Goal: Use online tool/utility: Utilize a website feature to perform a specific function

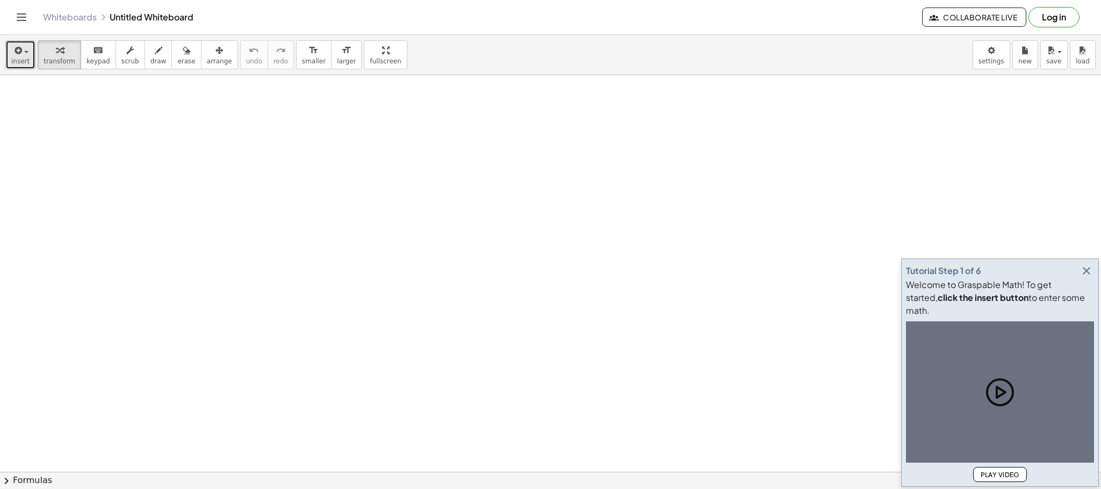
click at [5, 52] on button "insert" at bounding box center [20, 54] width 30 height 29
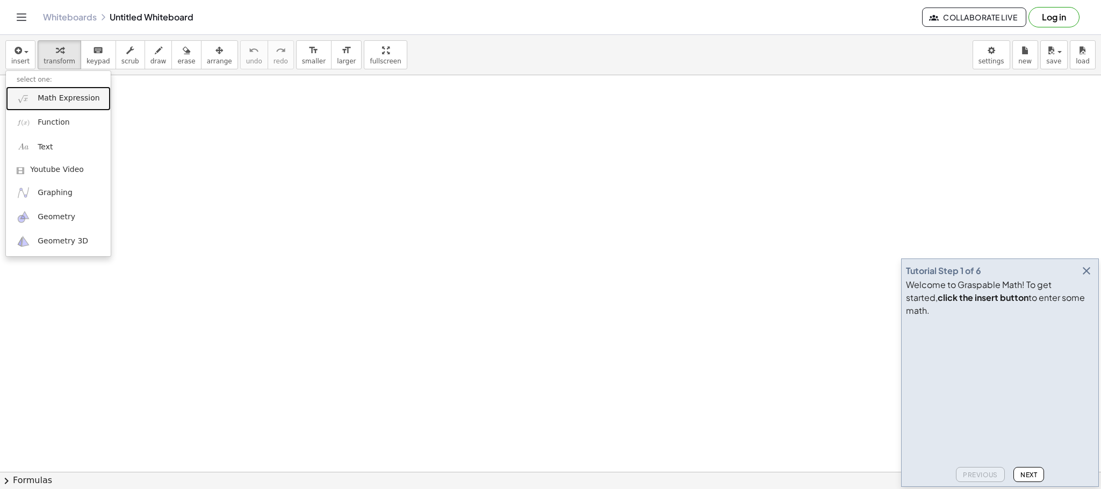
click at [71, 98] on span "Math Expression" at bounding box center [69, 98] width 62 height 11
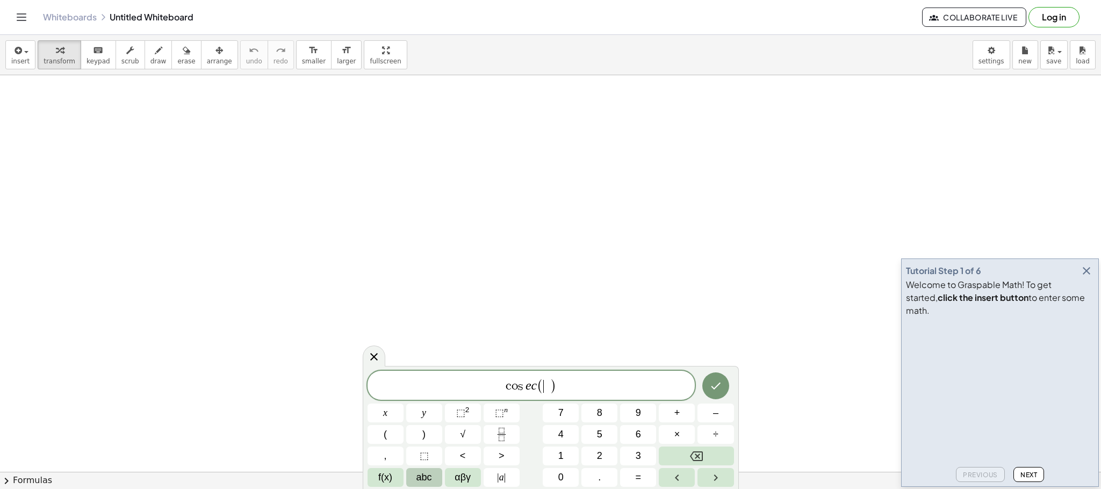
click at [428, 474] on span "abc" at bounding box center [424, 477] width 16 height 15
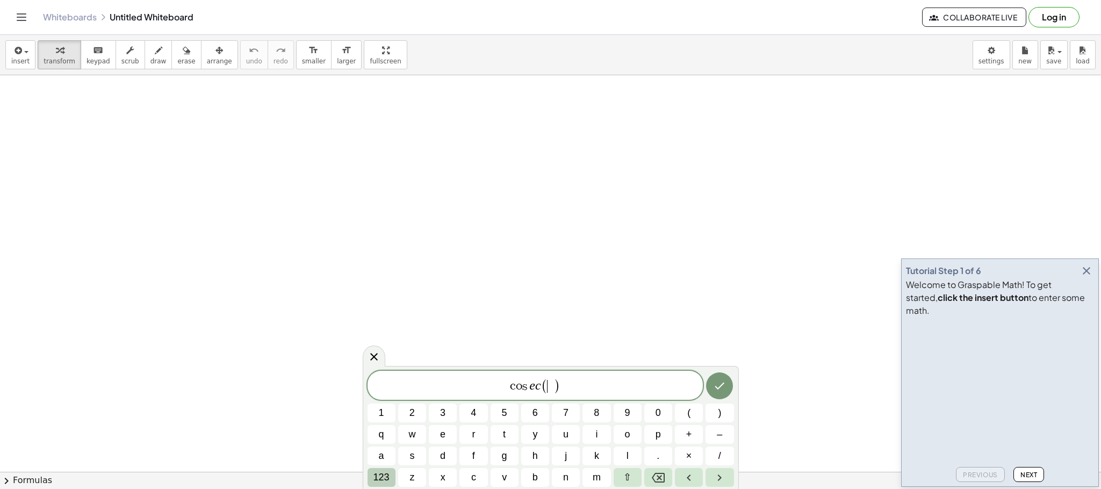
click at [384, 476] on span "123" at bounding box center [381, 477] width 16 height 15
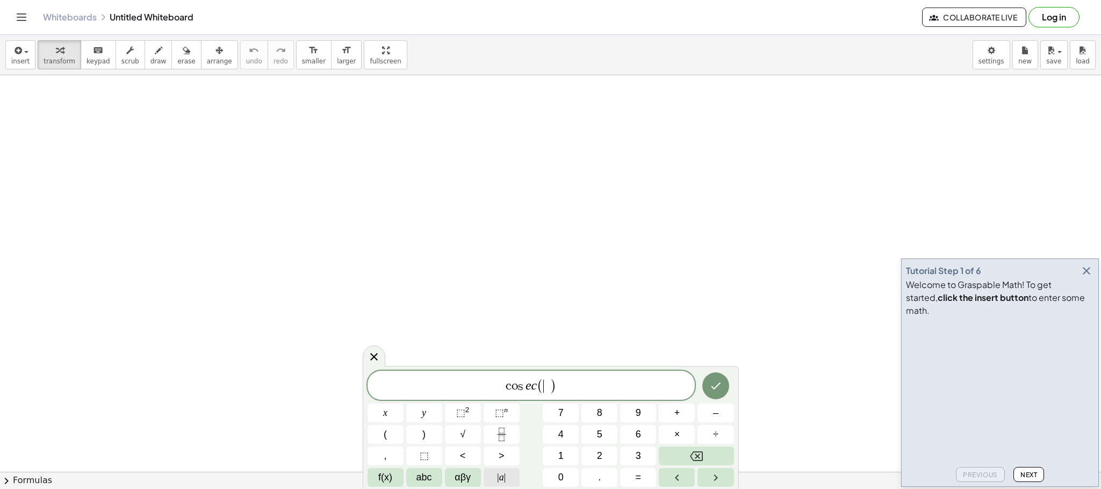
click at [503, 482] on span "| a |" at bounding box center [501, 477] width 9 height 15
click at [421, 479] on span "abc" at bounding box center [424, 477] width 16 height 15
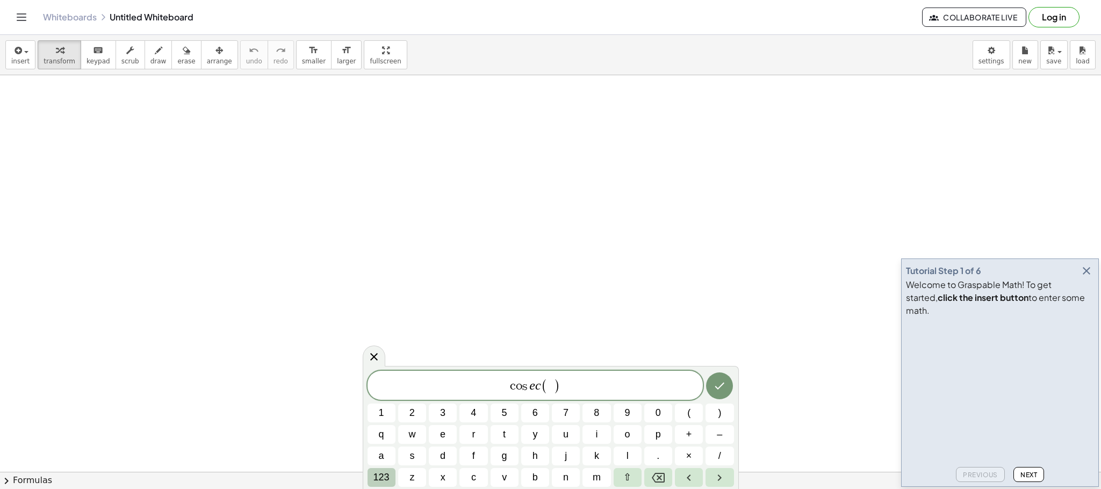
click at [380, 482] on span "123" at bounding box center [381, 477] width 16 height 15
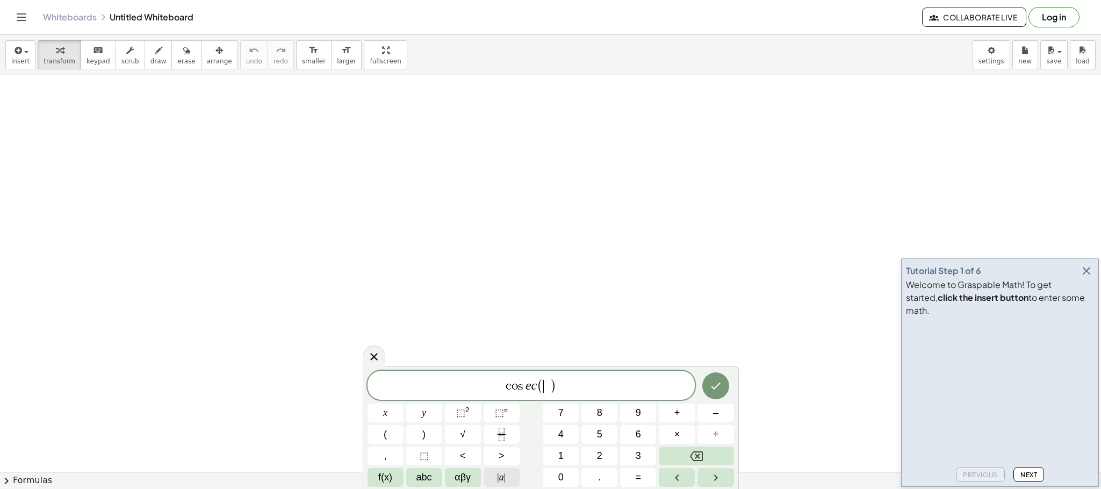
click at [497, 482] on span "|" at bounding box center [498, 477] width 2 height 11
click at [473, 482] on button "αβγ" at bounding box center [463, 477] width 36 height 19
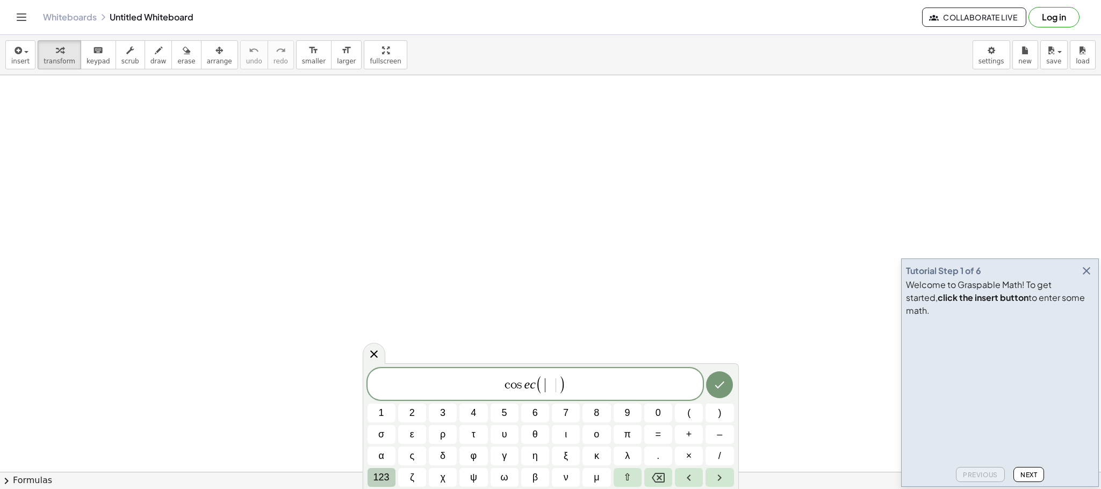
click at [387, 479] on span "123" at bounding box center [381, 477] width 16 height 15
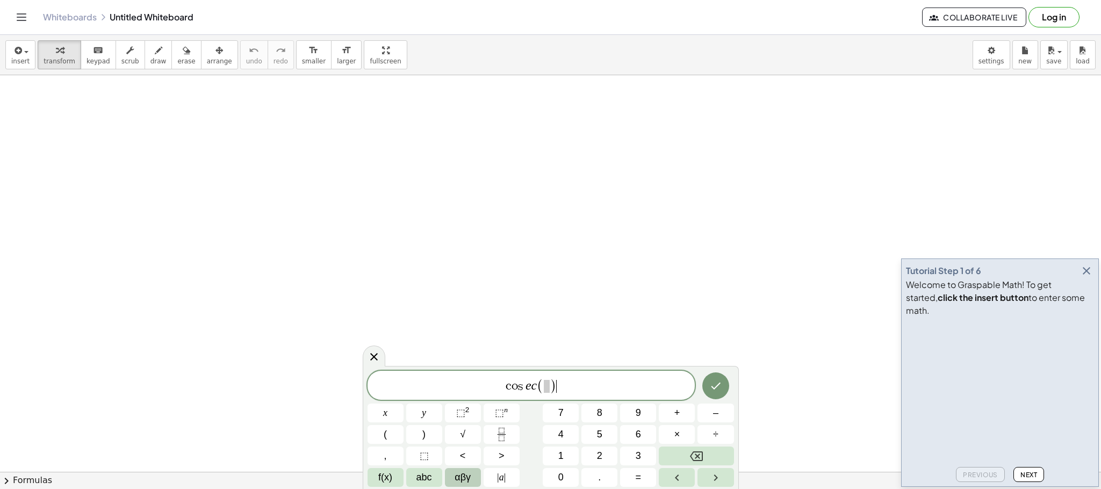
click at [470, 474] on span "αβγ" at bounding box center [463, 477] width 16 height 15
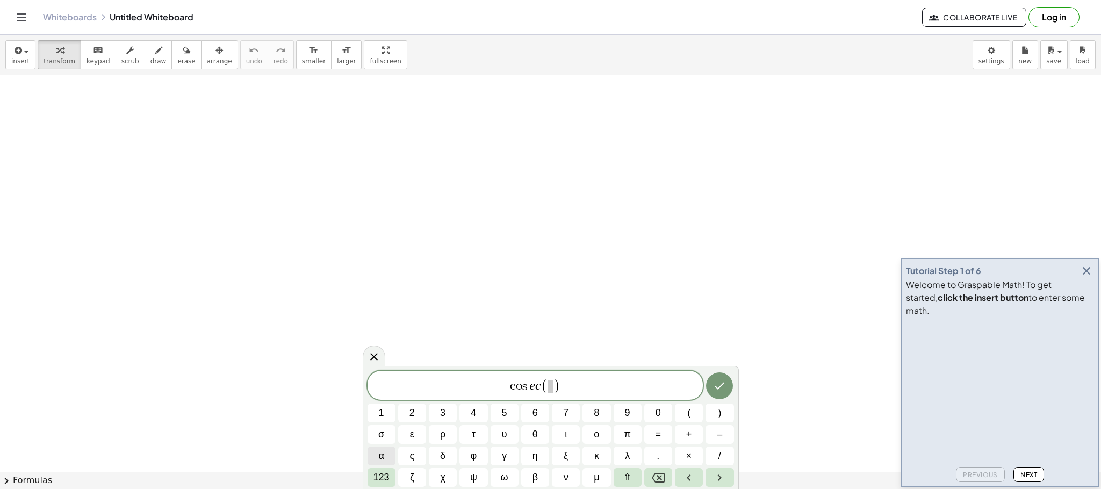
click at [384, 457] on span "α" at bounding box center [380, 456] width 5 height 15
click at [389, 455] on button "α" at bounding box center [382, 456] width 28 height 19
click at [572, 389] on span "c o s e c ( α ) ​" at bounding box center [536, 386] width 336 height 18
click at [531, 387] on span "c o s e c ​ ( α ) =" at bounding box center [536, 386] width 336 height 18
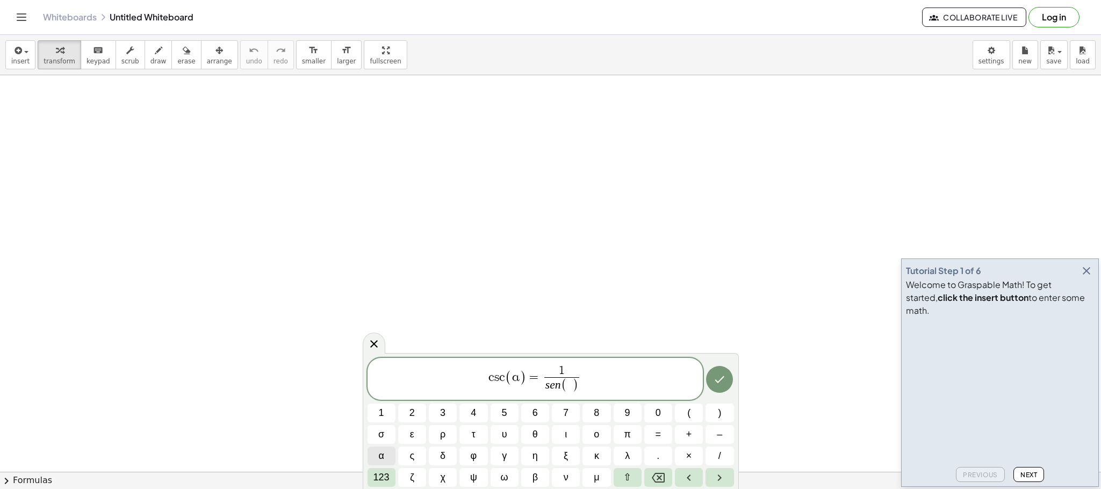
click at [385, 456] on button "α" at bounding box center [382, 456] width 28 height 19
click at [716, 382] on icon "Done" at bounding box center [719, 379] width 13 height 13
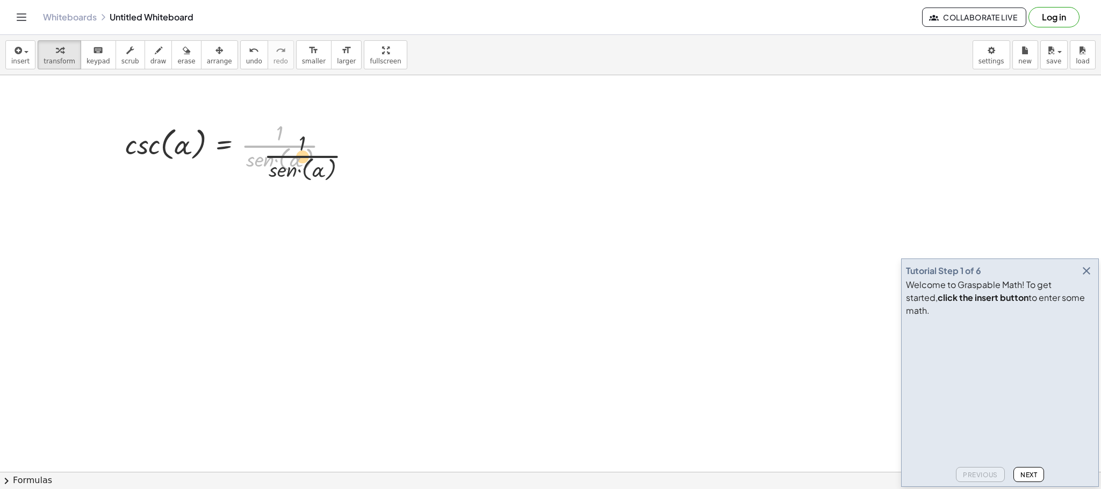
drag, startPoint x: 287, startPoint y: 152, endPoint x: 325, endPoint y: 162, distance: 38.8
click at [325, 162] on div at bounding box center [231, 146] width 222 height 56
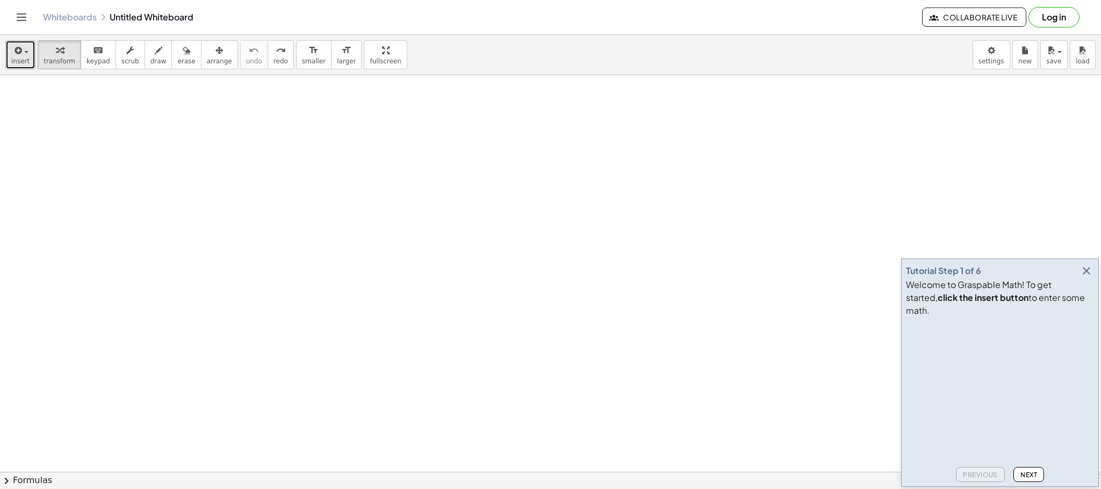
click at [26, 63] on span "insert" at bounding box center [20, 61] width 18 height 8
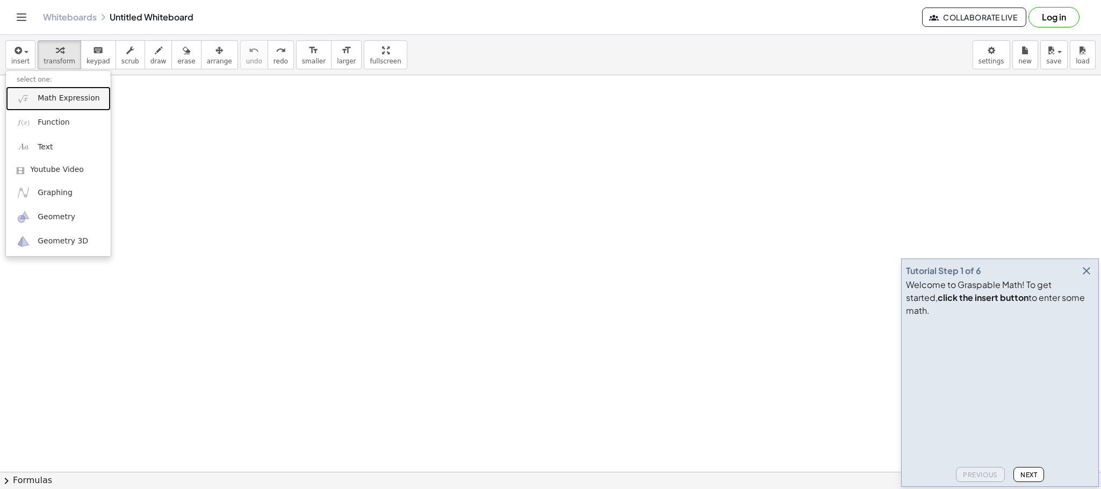
click at [50, 99] on span "Math Expression" at bounding box center [69, 98] width 62 height 11
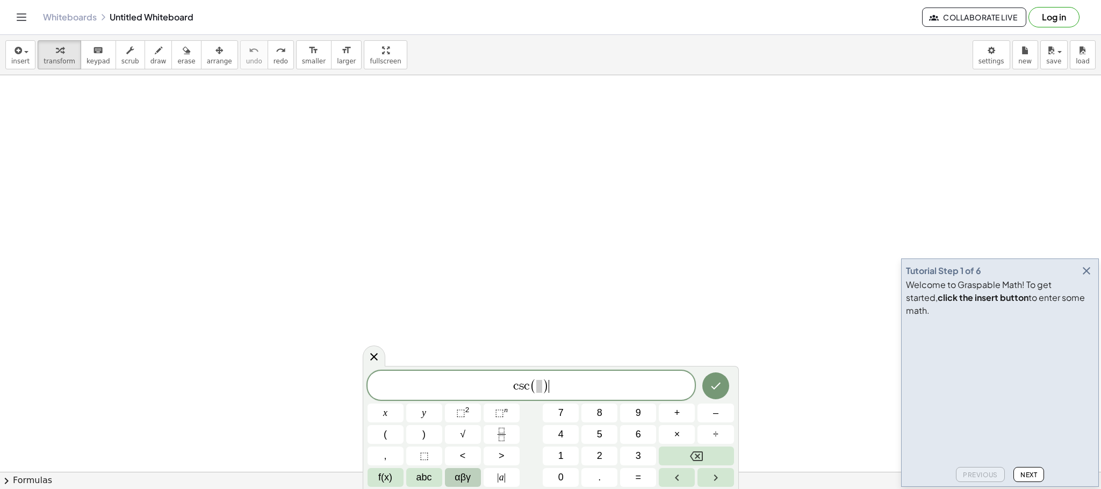
click at [471, 477] on span "αβγ" at bounding box center [463, 477] width 16 height 15
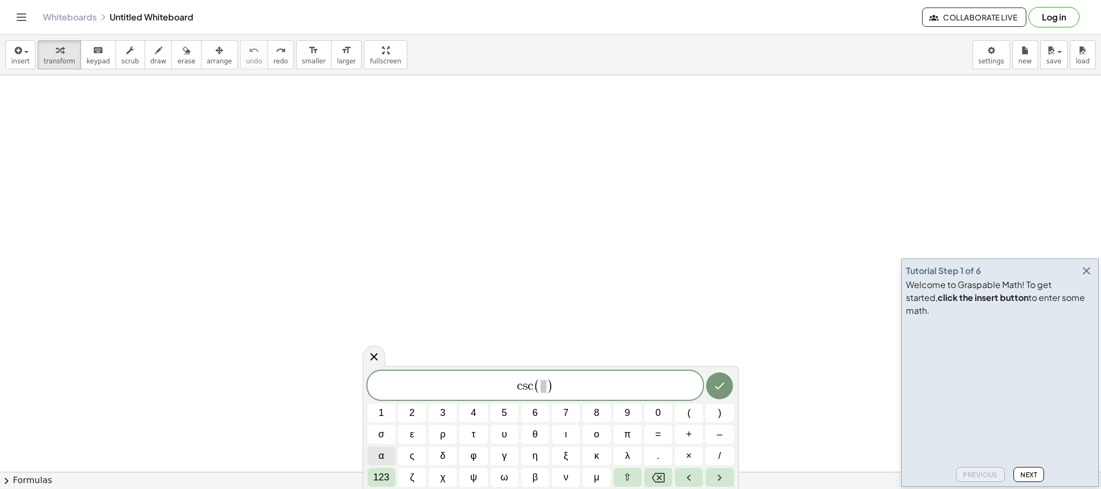
click at [384, 451] on button "α" at bounding box center [382, 456] width 28 height 19
click at [378, 458] on span "α" at bounding box center [380, 456] width 5 height 15
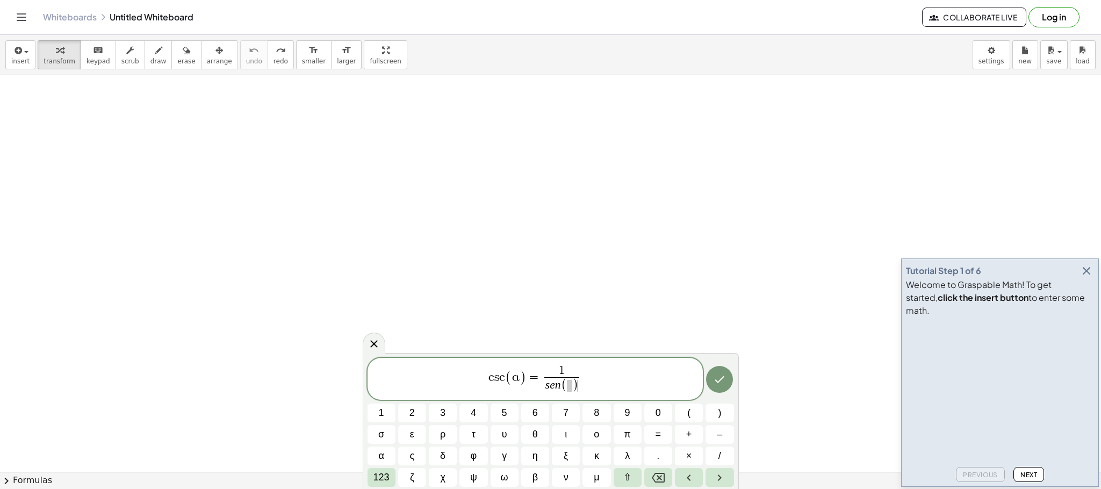
click at [572, 386] on span ")" at bounding box center [575, 386] width 6 height 14
click at [384, 457] on span "α" at bounding box center [380, 456] width 5 height 15
click at [606, 382] on span "c s c ( α ) = 1 s e n ( α ​ ) ​" at bounding box center [536, 379] width 336 height 31
click at [711, 382] on button "Done" at bounding box center [719, 379] width 27 height 27
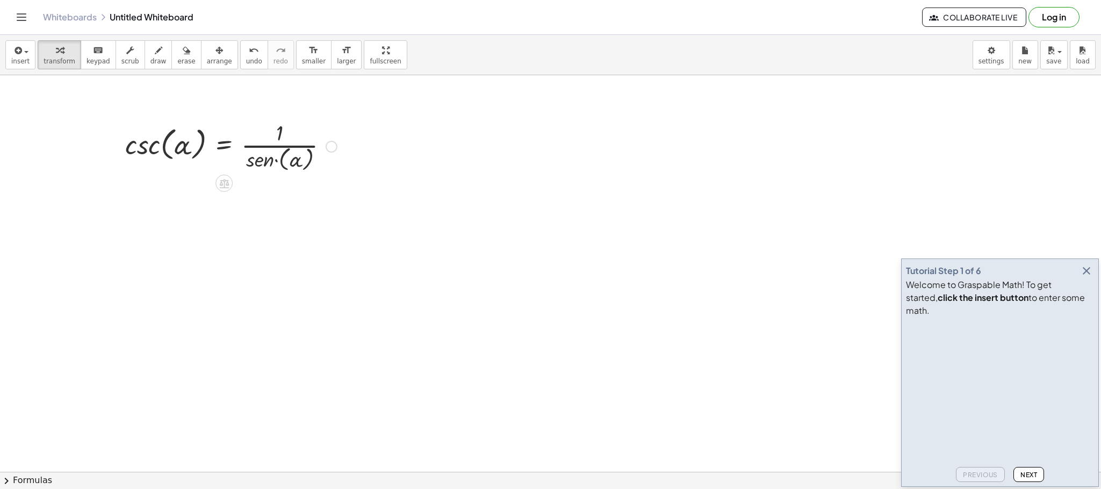
click at [284, 163] on div at bounding box center [231, 146] width 222 height 56
click at [287, 221] on div at bounding box center [231, 201] width 222 height 54
click at [263, 152] on div at bounding box center [231, 146] width 222 height 56
click at [255, 206] on div at bounding box center [231, 201] width 222 height 54
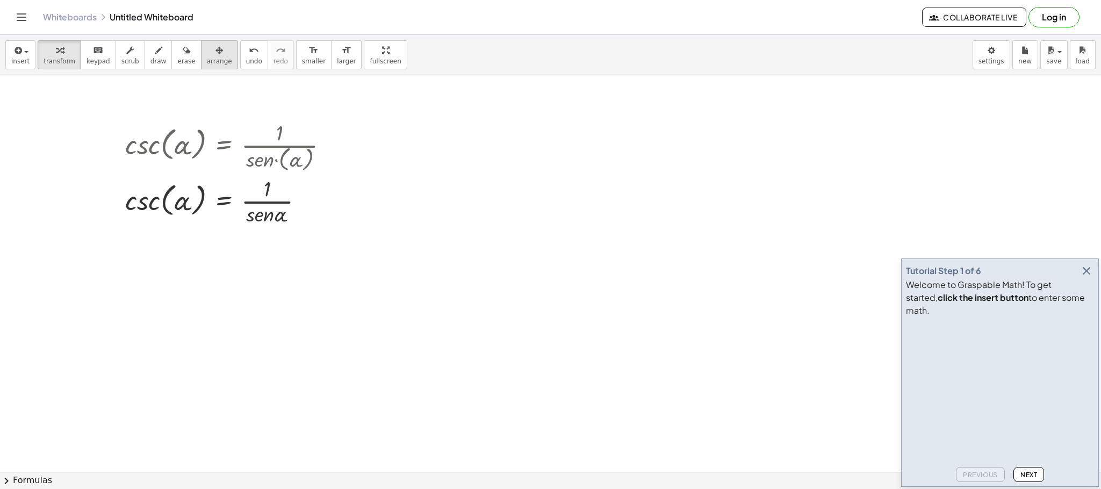
click at [207, 55] on div "button" at bounding box center [219, 50] width 25 height 13
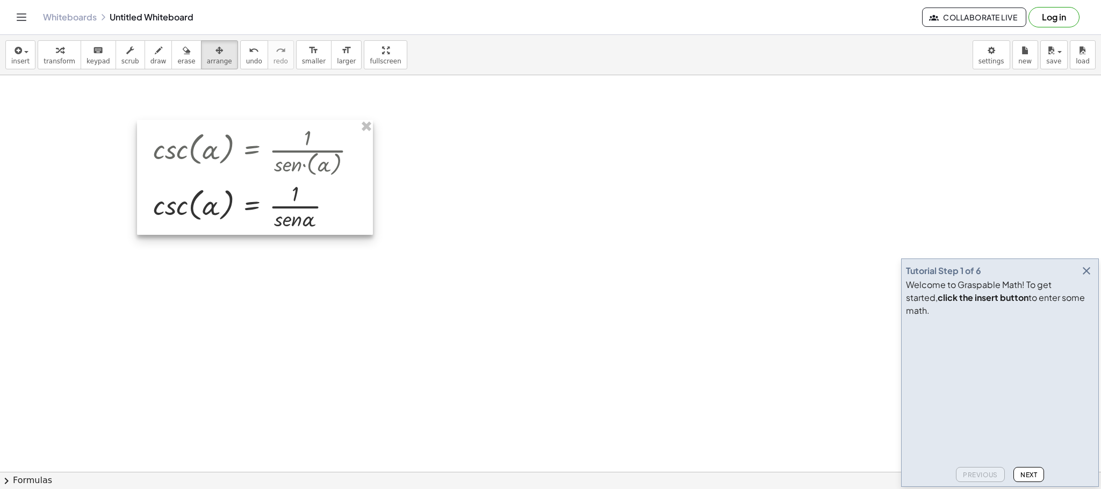
drag, startPoint x: 255, startPoint y: 205, endPoint x: 321, endPoint y: 219, distance: 67.7
click at [319, 219] on div at bounding box center [255, 177] width 236 height 115
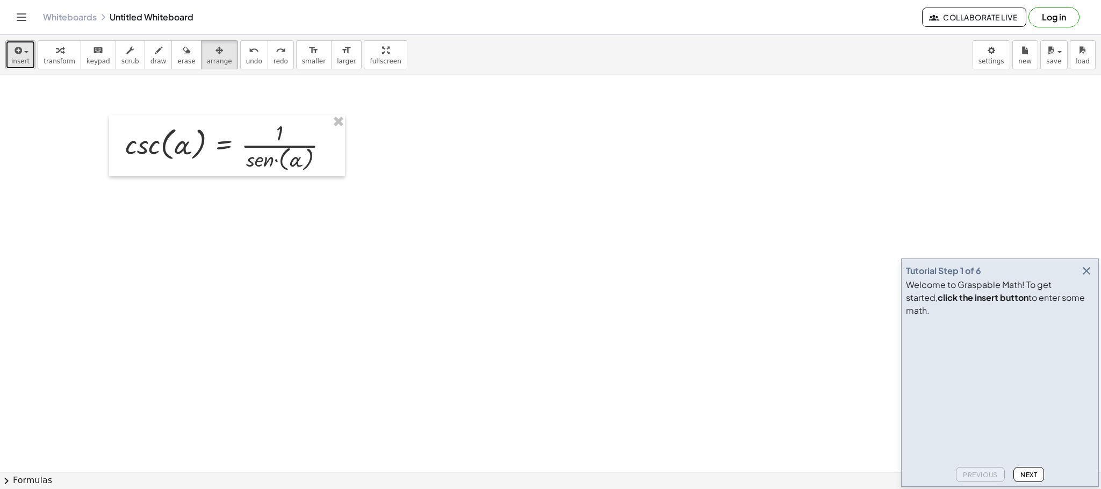
click at [24, 63] on button "insert" at bounding box center [20, 54] width 30 height 29
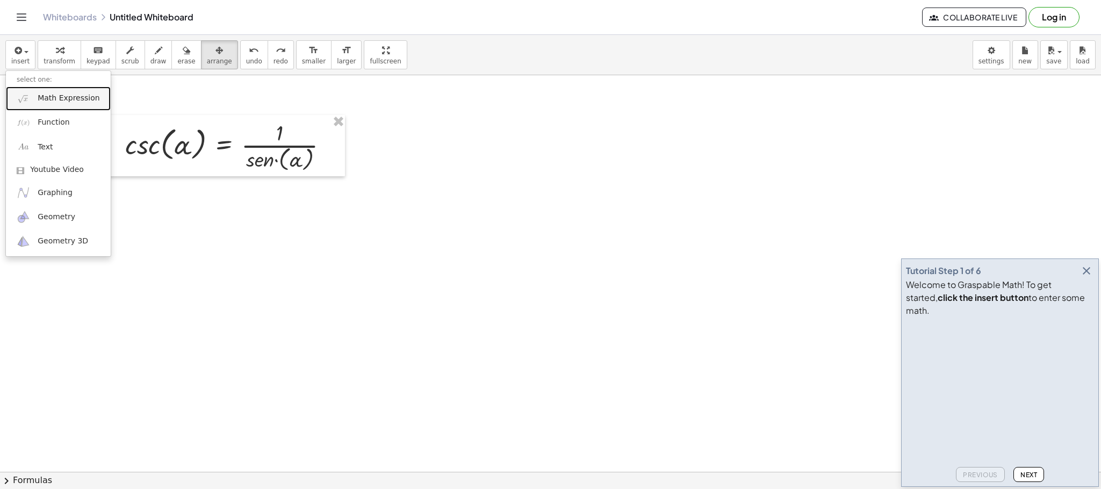
click at [54, 99] on span "Math Expression" at bounding box center [69, 98] width 62 height 11
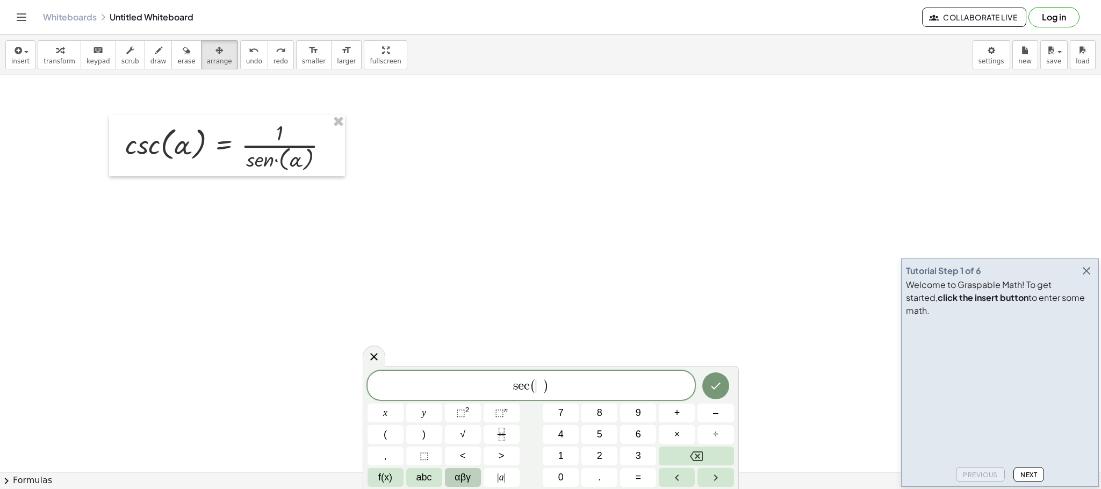
click at [466, 476] on span "αβγ" at bounding box center [463, 477] width 16 height 15
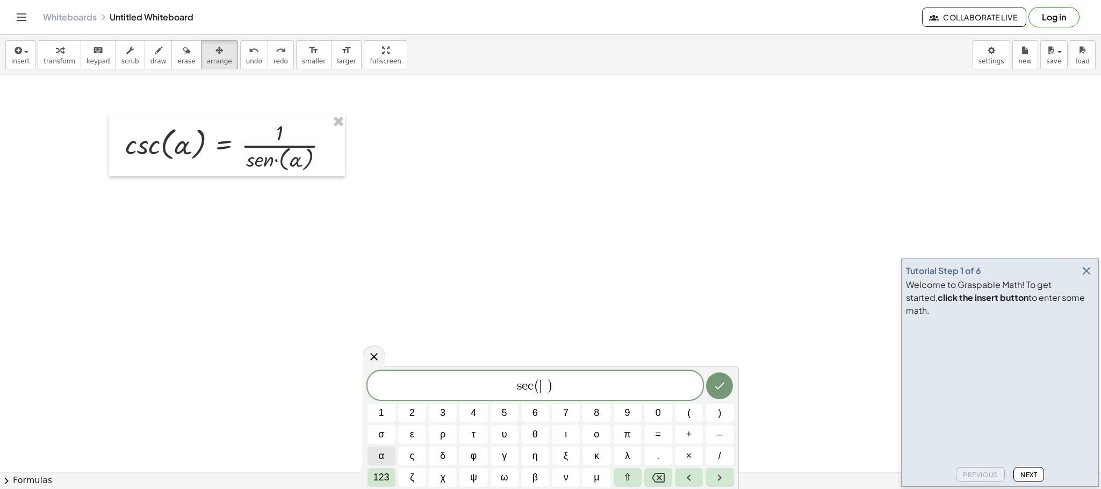
click at [384, 451] on button "α" at bounding box center [382, 456] width 28 height 19
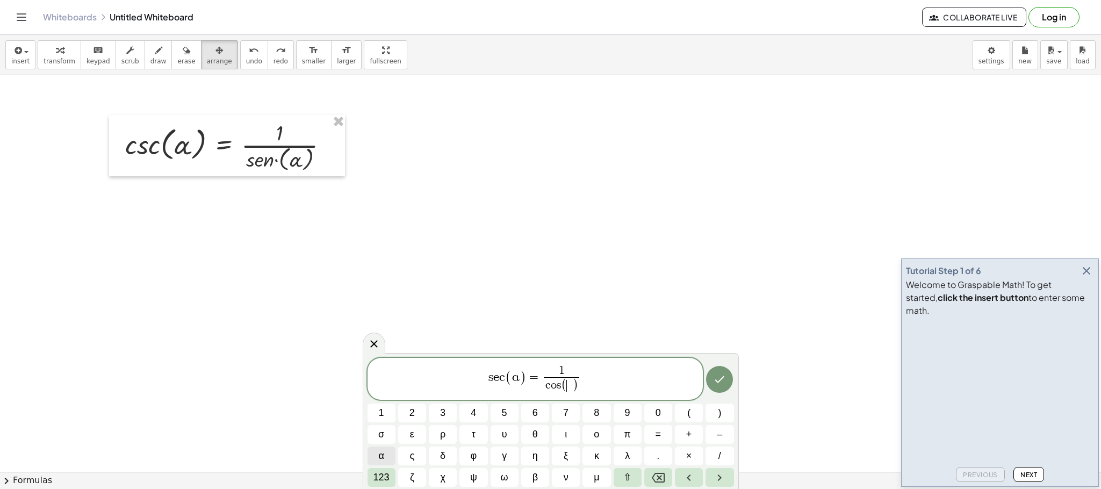
click at [391, 455] on button "α" at bounding box center [382, 456] width 28 height 19
click at [721, 382] on icon "Done" at bounding box center [719, 379] width 13 height 13
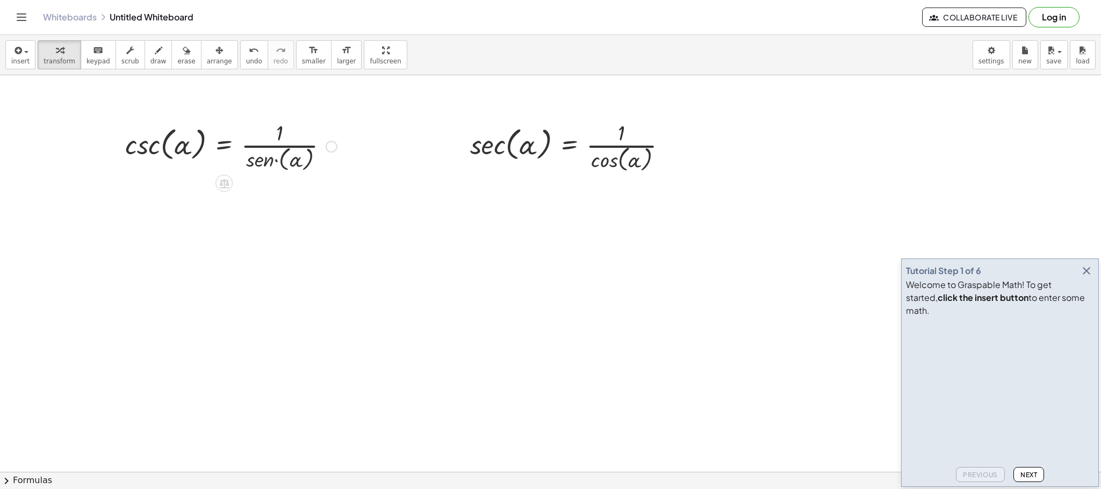
drag, startPoint x: 226, startPoint y: 147, endPoint x: 235, endPoint y: 150, distance: 9.7
click at [227, 147] on div at bounding box center [231, 146] width 222 height 56
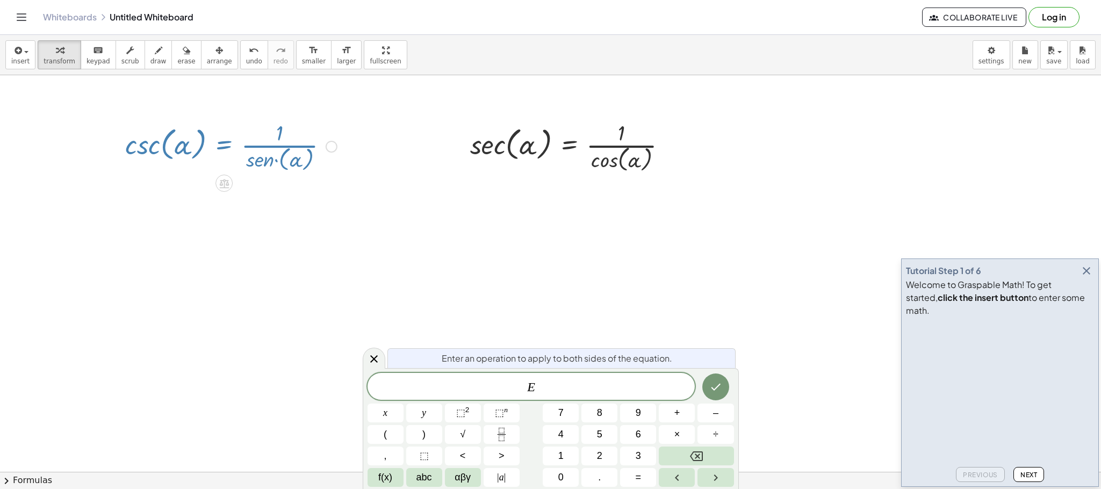
click at [329, 147] on div at bounding box center [332, 147] width 12 height 12
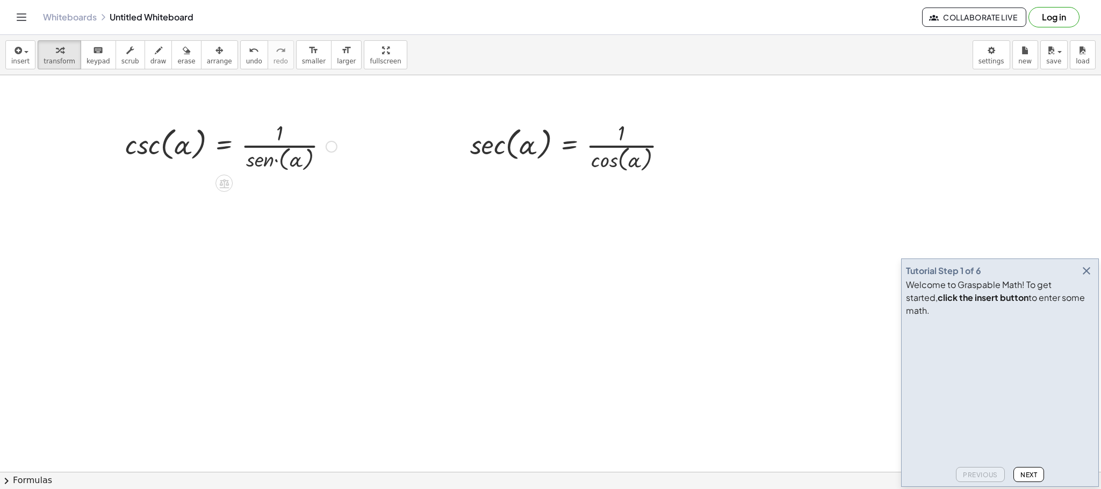
click at [242, 152] on div at bounding box center [231, 146] width 222 height 56
click at [192, 153] on div at bounding box center [231, 146] width 222 height 56
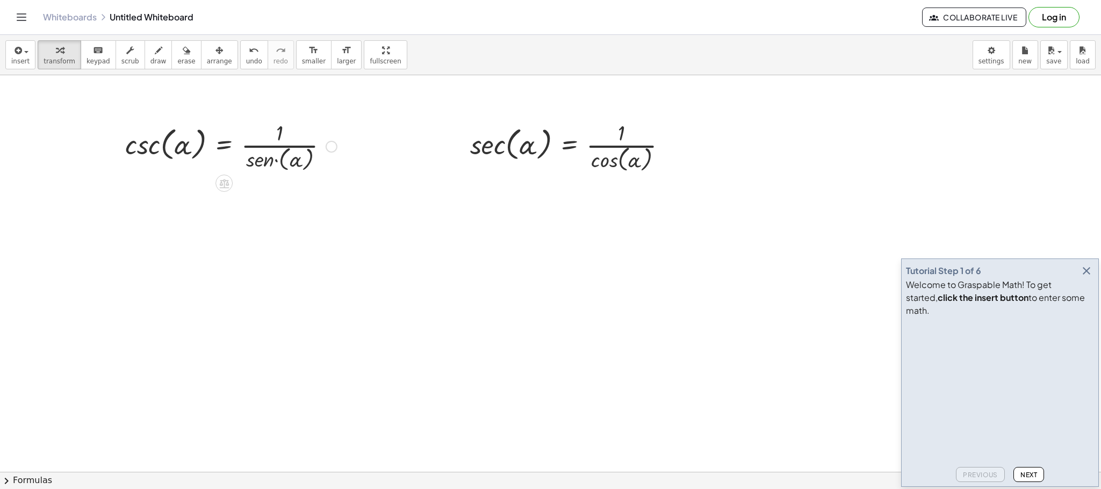
click at [267, 149] on div at bounding box center [231, 146] width 222 height 56
click at [207, 58] on span "arrange" at bounding box center [219, 61] width 25 height 8
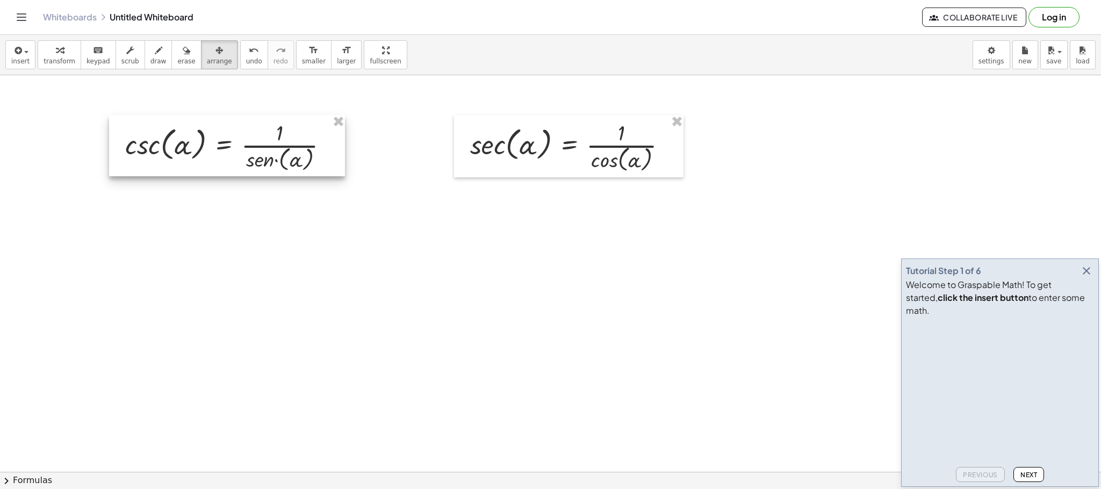
click at [227, 170] on div at bounding box center [227, 145] width 236 height 61
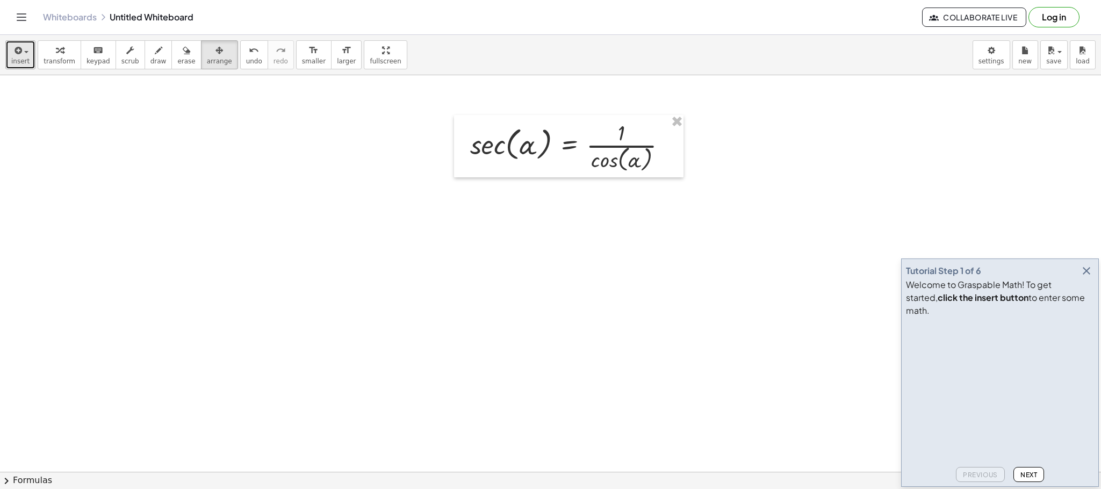
click at [26, 60] on span "insert" at bounding box center [20, 61] width 18 height 8
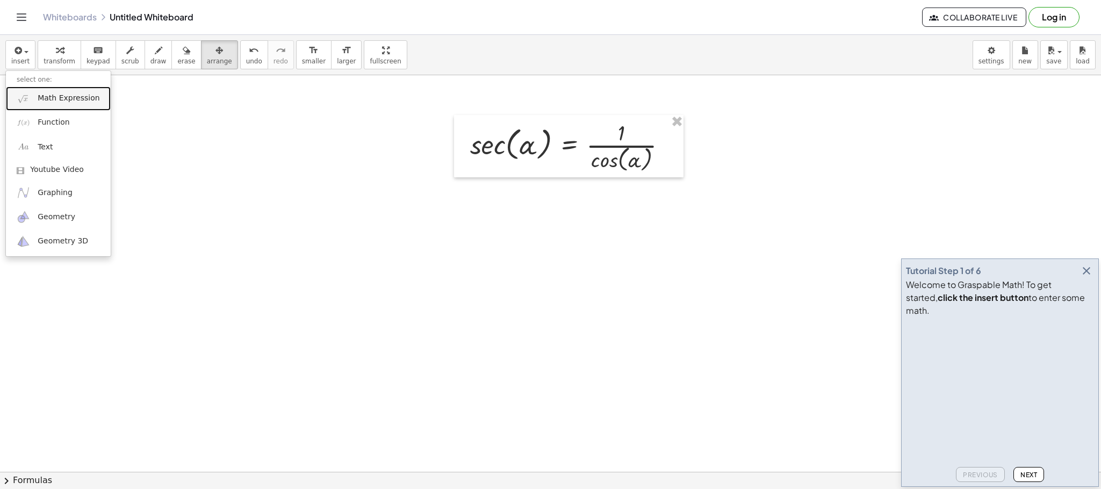
click at [57, 93] on span "Math Expression" at bounding box center [69, 98] width 62 height 11
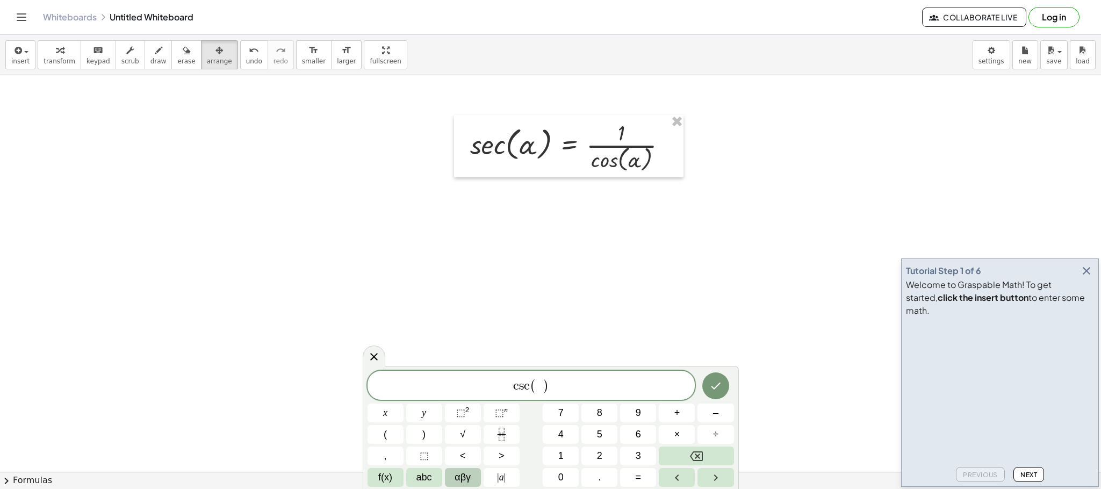
click at [465, 478] on span "αβγ" at bounding box center [463, 477] width 16 height 15
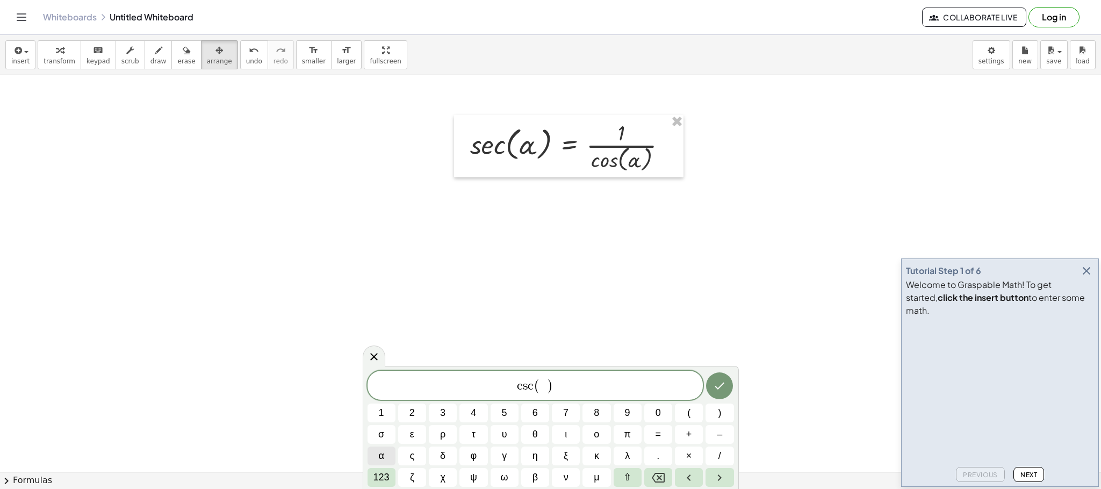
click at [386, 454] on button "α" at bounding box center [382, 456] width 28 height 19
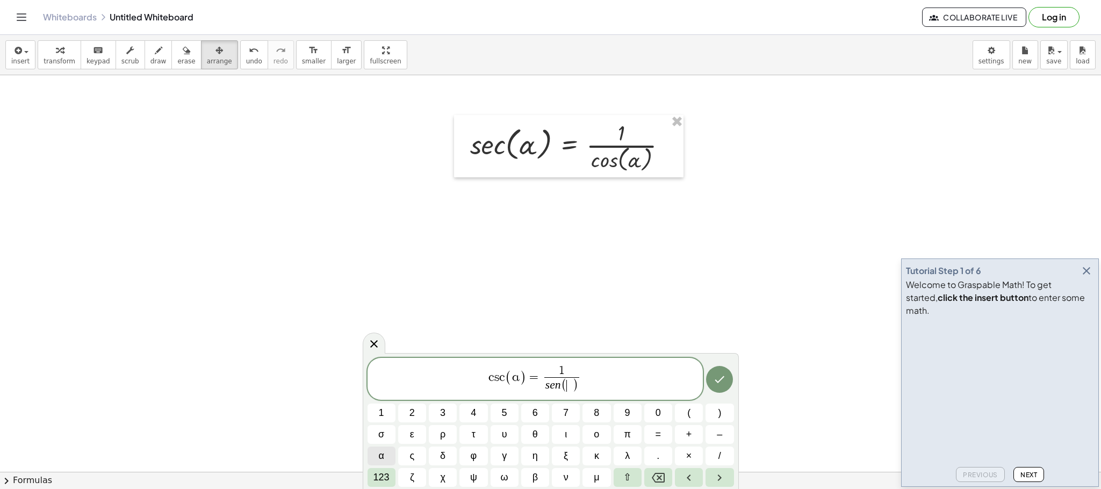
click at [378, 456] on span "α" at bounding box center [380, 456] width 5 height 15
click at [719, 382] on icon "Done" at bounding box center [720, 379] width 10 height 7
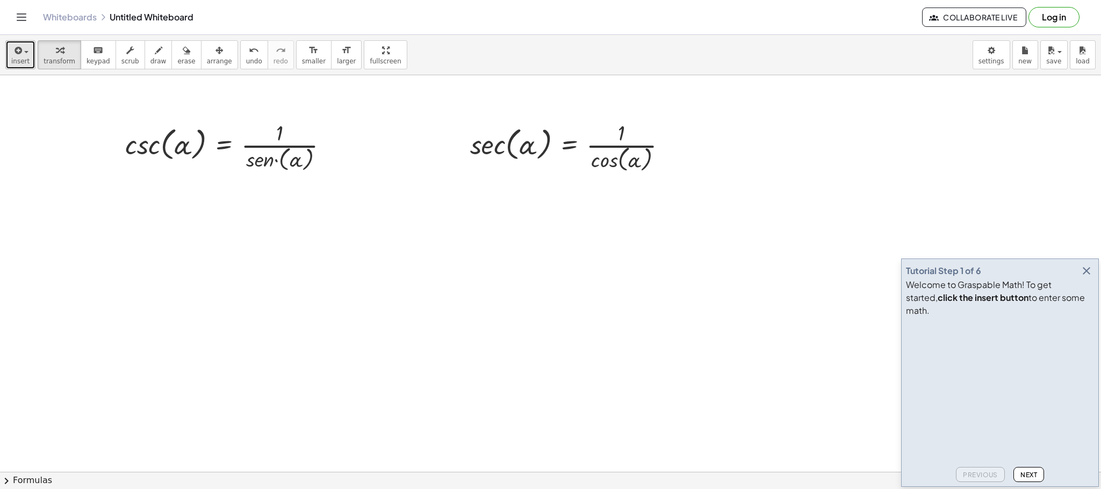
click at [29, 58] on button "insert" at bounding box center [20, 54] width 30 height 29
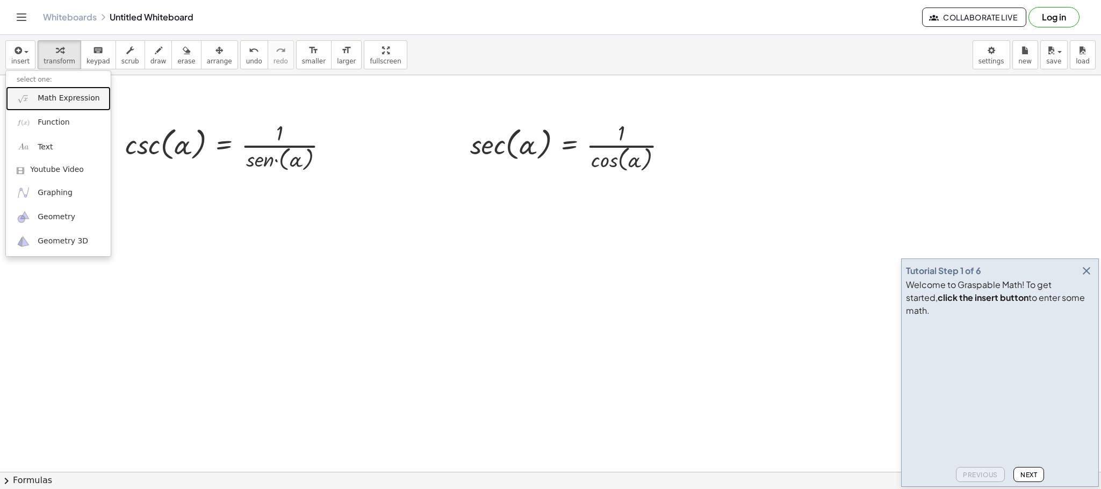
click at [71, 103] on span "Math Expression" at bounding box center [69, 98] width 62 height 11
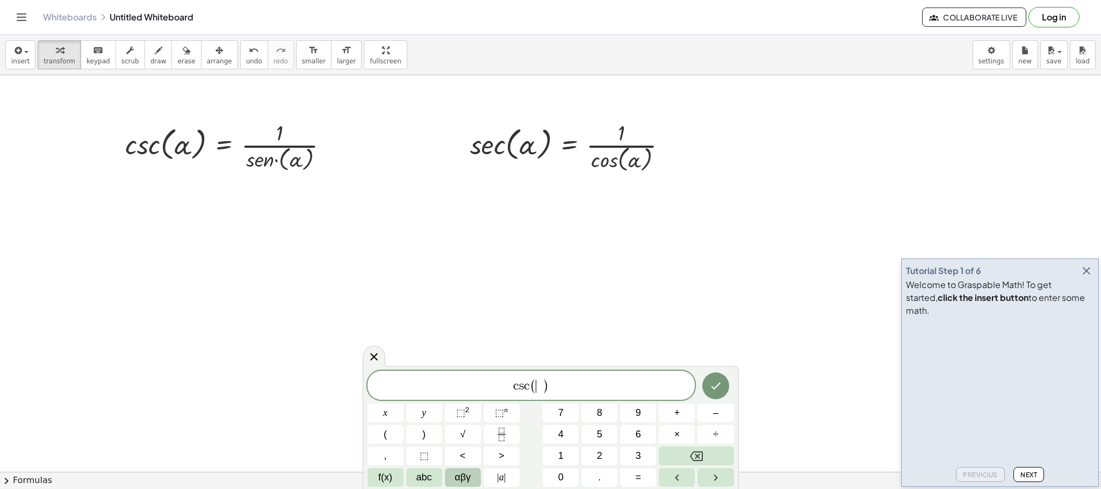
click at [473, 483] on button "αβγ" at bounding box center [463, 477] width 36 height 19
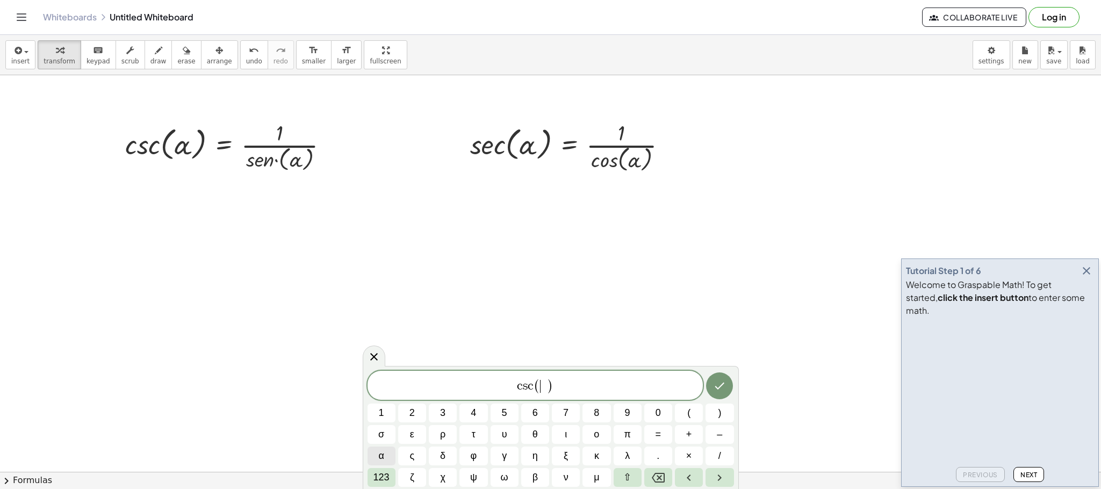
click at [384, 452] on button "α" at bounding box center [382, 456] width 28 height 19
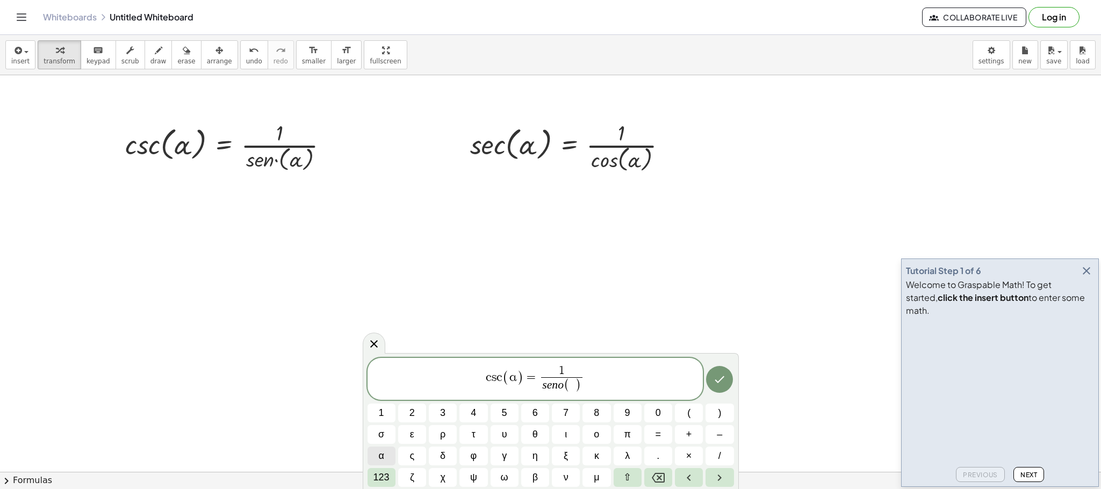
click at [390, 456] on button "α" at bounding box center [382, 456] width 28 height 19
click at [723, 379] on icon "Done" at bounding box center [719, 379] width 13 height 13
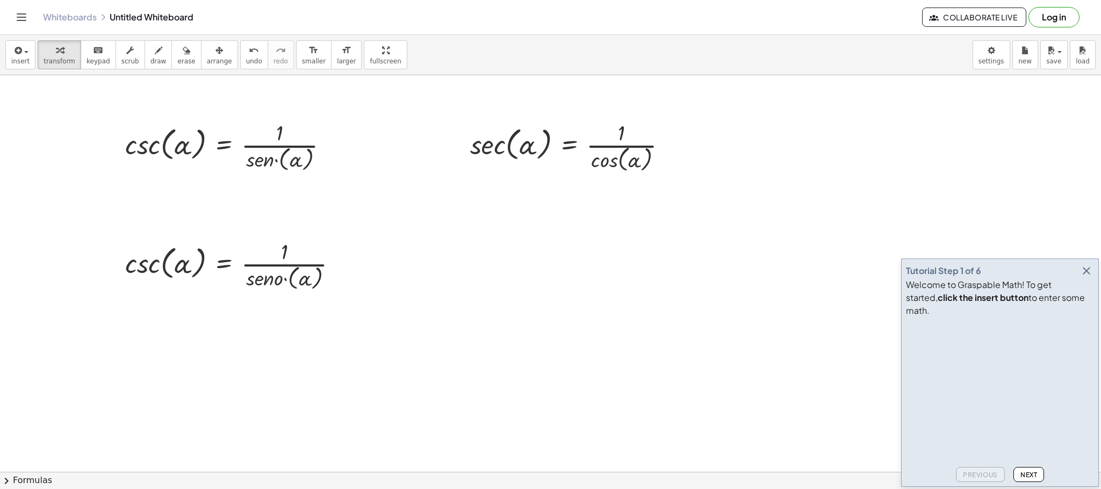
click at [215, 55] on icon "button" at bounding box center [219, 50] width 8 height 13
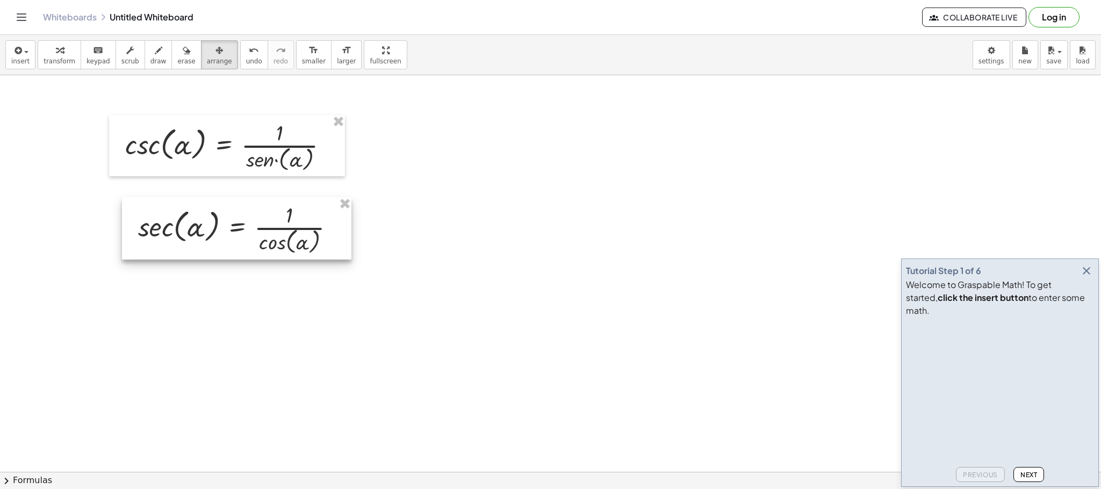
drag, startPoint x: 598, startPoint y: 137, endPoint x: 266, endPoint y: 219, distance: 342.1
click at [266, 219] on div at bounding box center [236, 228] width 229 height 62
click at [152, 53] on div "button" at bounding box center [158, 50] width 16 height 13
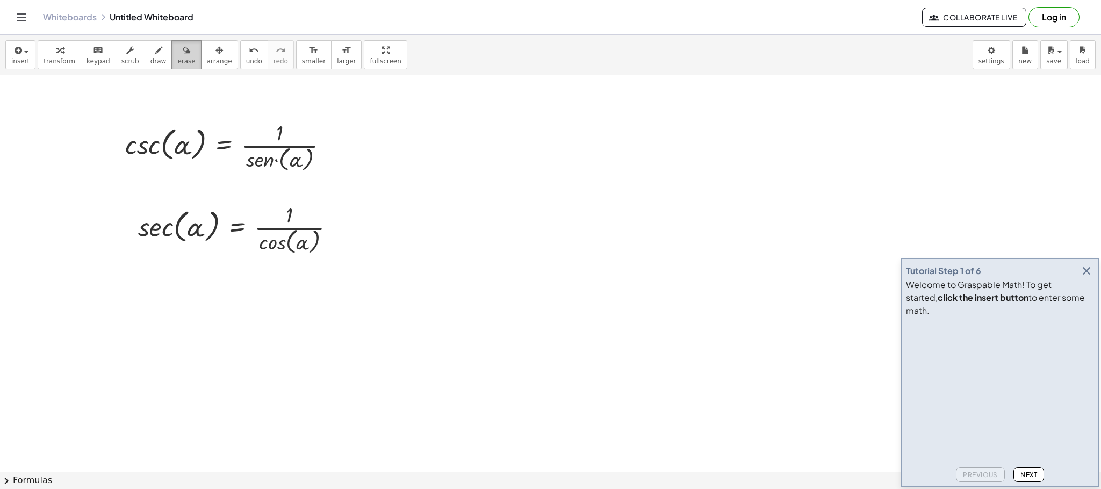
click at [182, 55] on button "erase" at bounding box center [186, 54] width 30 height 29
drag, startPoint x: 382, startPoint y: 179, endPoint x: 471, endPoint y: 193, distance: 89.8
drag, startPoint x: 400, startPoint y: 156, endPoint x: 390, endPoint y: 178, distance: 23.6
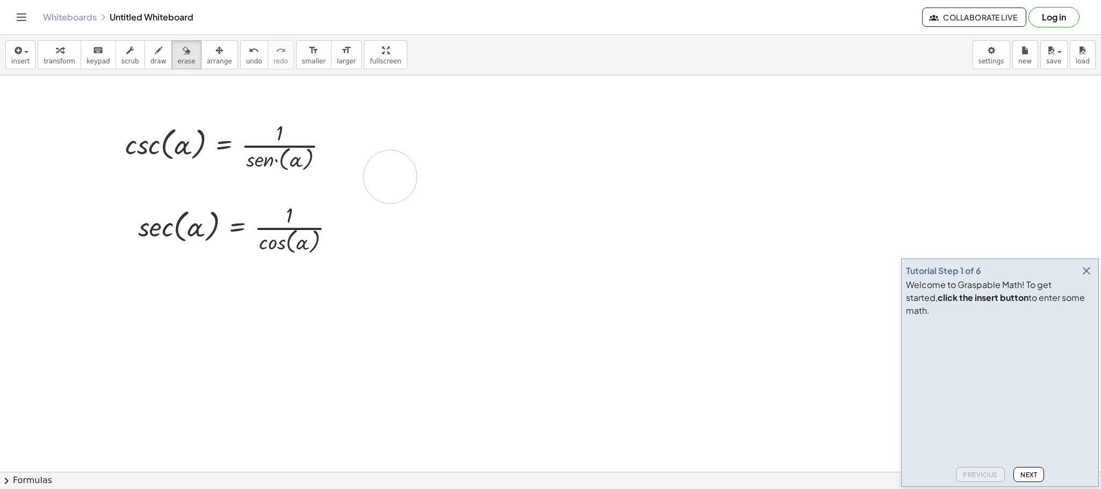
click at [390, 178] on div at bounding box center [550, 471] width 1101 height 793
click at [390, 176] on div at bounding box center [550, 471] width 1101 height 793
click at [276, 161] on div at bounding box center [550, 471] width 1101 height 793
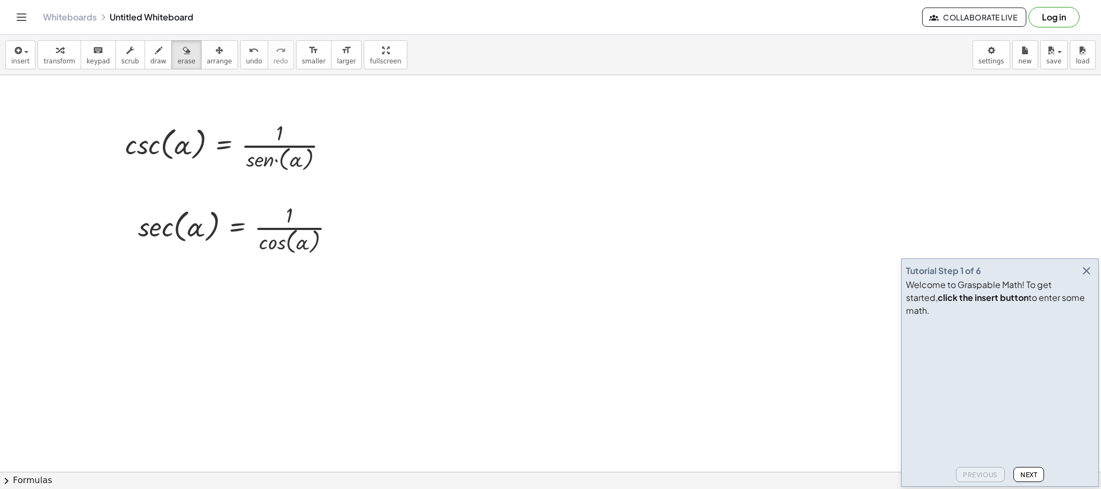
click at [276, 161] on div at bounding box center [550, 471] width 1101 height 793
drag, startPoint x: 276, startPoint y: 161, endPoint x: 493, endPoint y: 168, distance: 217.2
click at [285, 164] on div at bounding box center [550, 471] width 1101 height 793
drag, startPoint x: 280, startPoint y: 164, endPoint x: 257, endPoint y: 143, distance: 31.6
click at [284, 161] on div at bounding box center [550, 471] width 1101 height 793
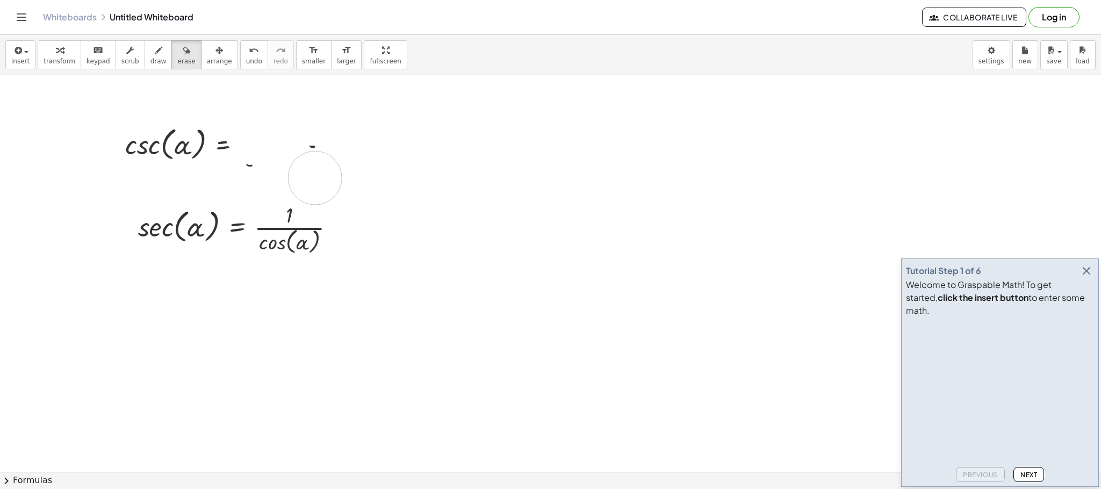
drag, startPoint x: 252, startPoint y: 134, endPoint x: 516, endPoint y: 169, distance: 266.7
click at [392, 177] on div at bounding box center [550, 471] width 1101 height 793
click at [32, 61] on button "insert" at bounding box center [20, 54] width 30 height 29
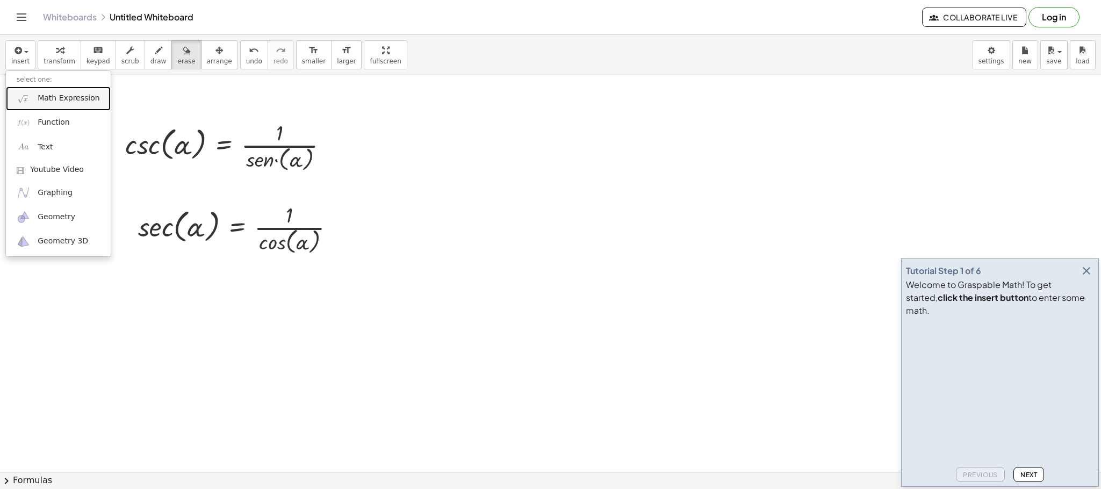
click at [68, 92] on link "Math Expression" at bounding box center [58, 99] width 105 height 24
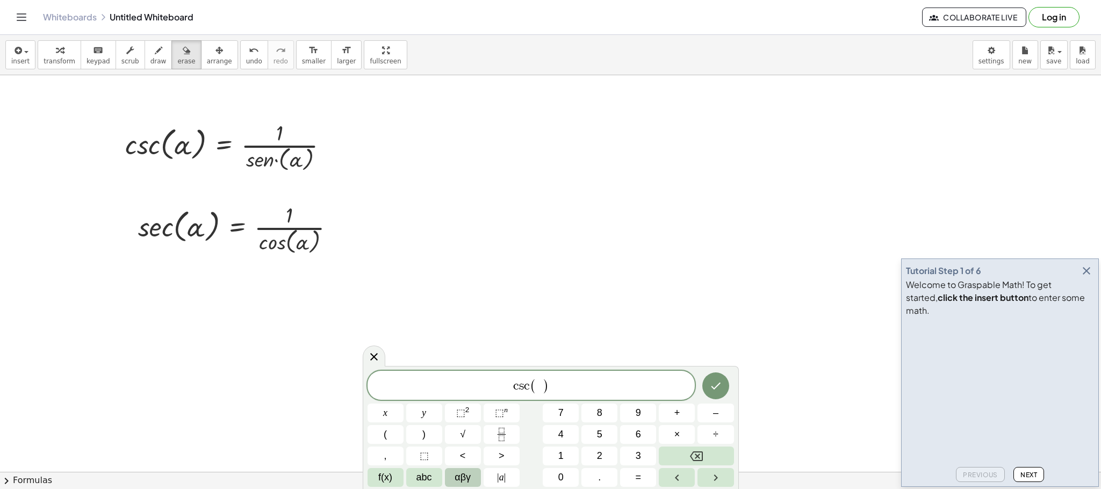
click at [473, 482] on button "αβγ" at bounding box center [463, 477] width 36 height 19
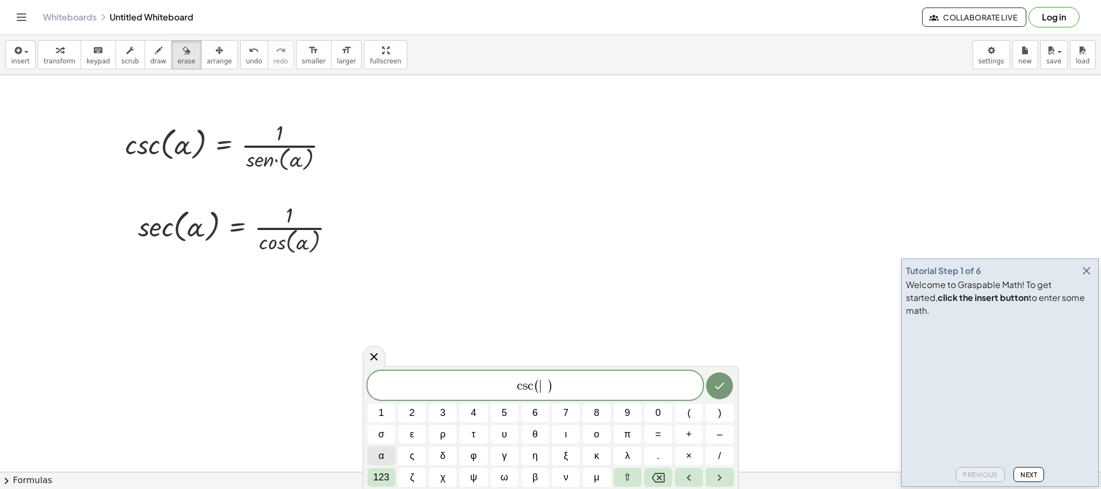
click at [390, 452] on button "α" at bounding box center [382, 456] width 28 height 19
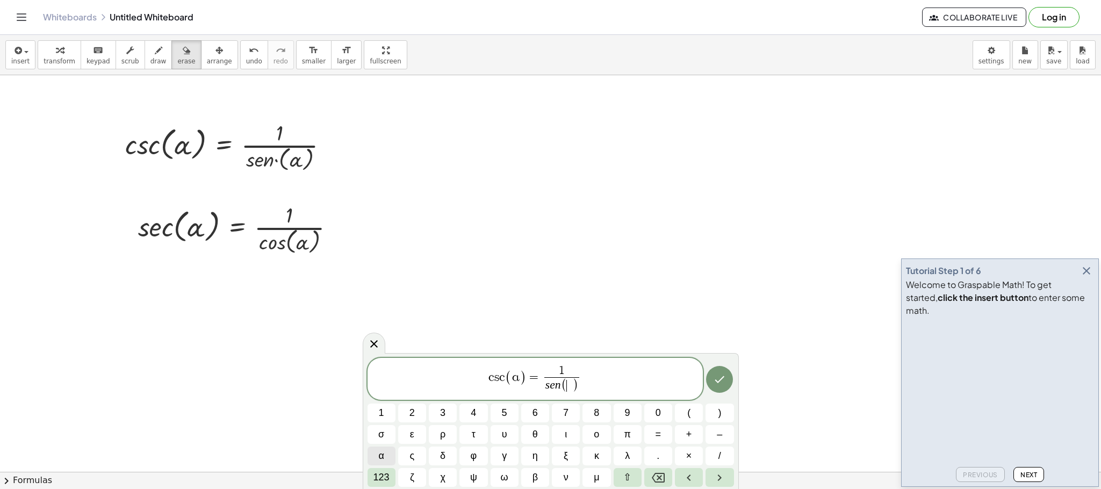
click at [379, 452] on span "α" at bounding box center [380, 456] width 5 height 15
click at [595, 379] on span "c s c ( α ) = 1 s e n ( α ​ ) ​" at bounding box center [536, 379] width 336 height 31
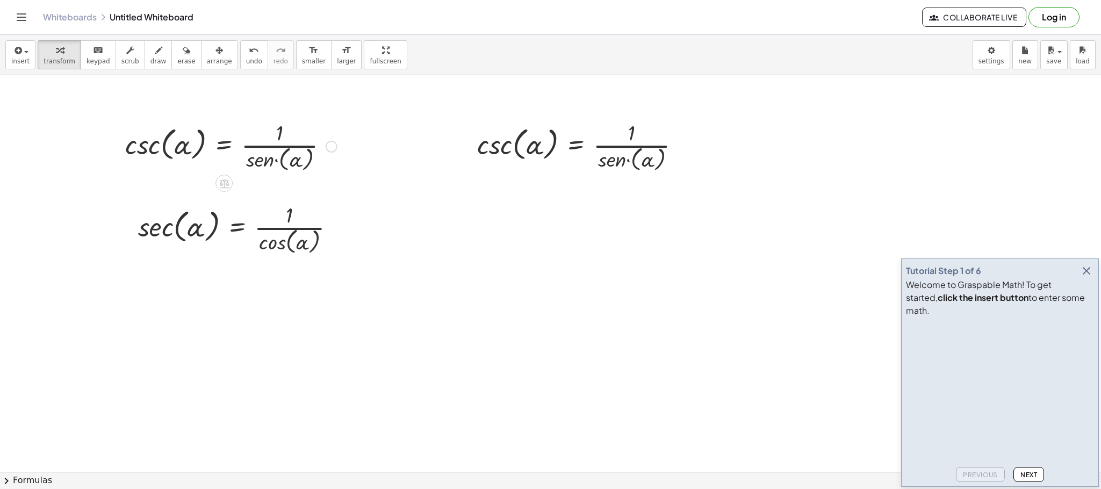
click at [269, 149] on div at bounding box center [231, 146] width 222 height 56
click at [183, 53] on icon "button" at bounding box center [187, 50] width 8 height 13
click at [155, 49] on icon "button" at bounding box center [159, 50] width 8 height 13
click at [215, 57] on icon "button" at bounding box center [219, 50] width 8 height 13
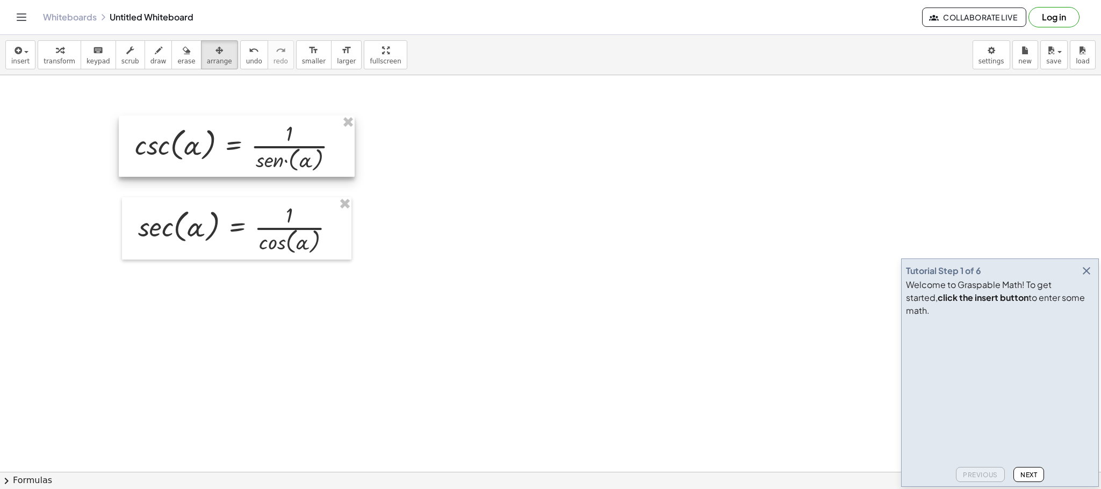
drag, startPoint x: 600, startPoint y: 137, endPoint x: 258, endPoint y: 138, distance: 342.3
click at [258, 138] on div at bounding box center [237, 146] width 236 height 61
click at [433, 294] on div at bounding box center [550, 471] width 1101 height 793
click at [395, 379] on div at bounding box center [550, 471] width 1101 height 793
click at [177, 64] on span "erase" at bounding box center [186, 61] width 18 height 8
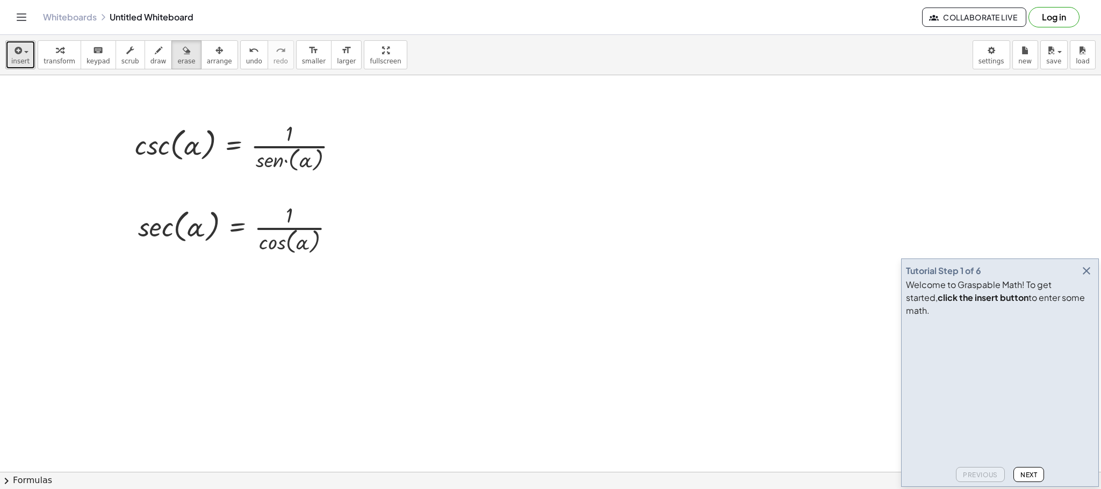
click at [23, 52] on div "button" at bounding box center [20, 50] width 18 height 13
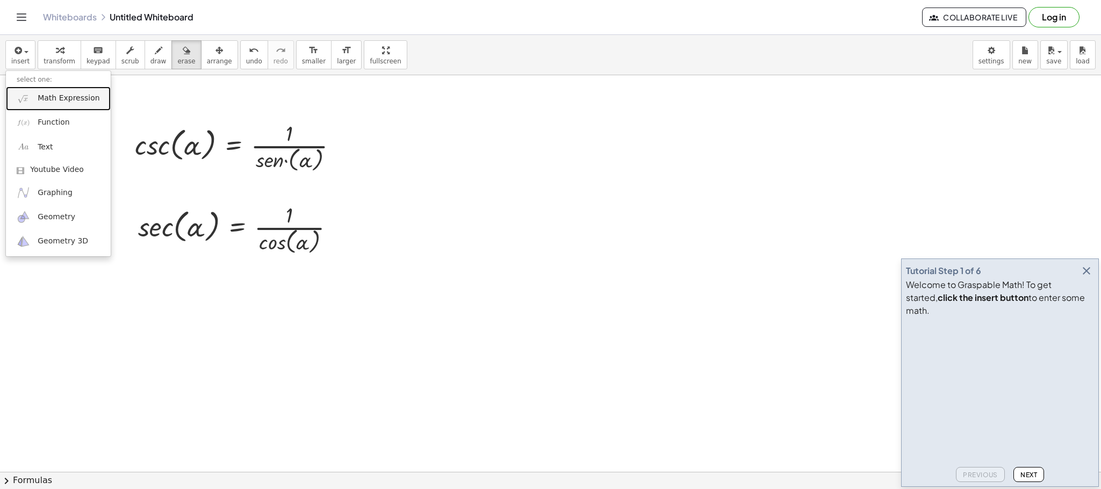
click at [69, 98] on span "Math Expression" at bounding box center [69, 98] width 62 height 11
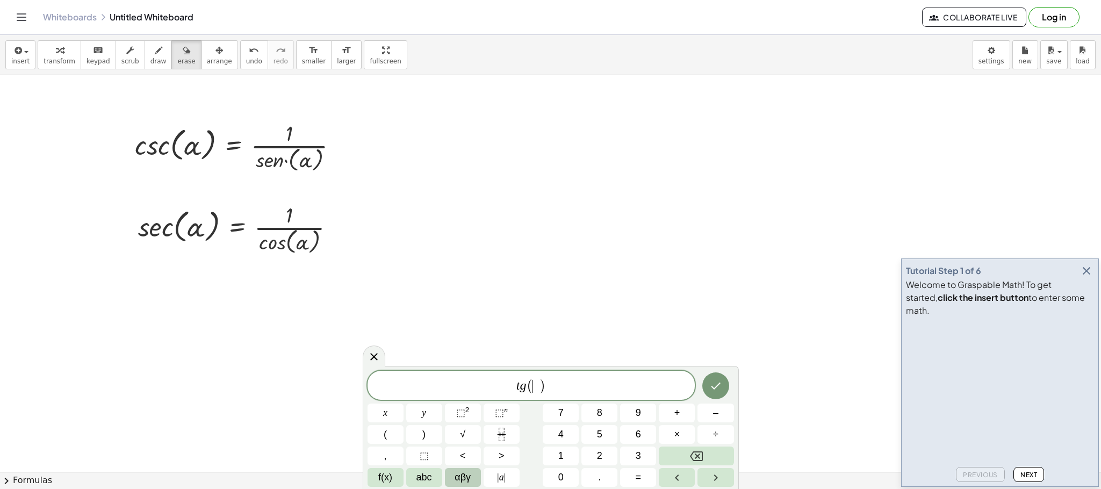
click at [476, 484] on button "αβγ" at bounding box center [463, 477] width 36 height 19
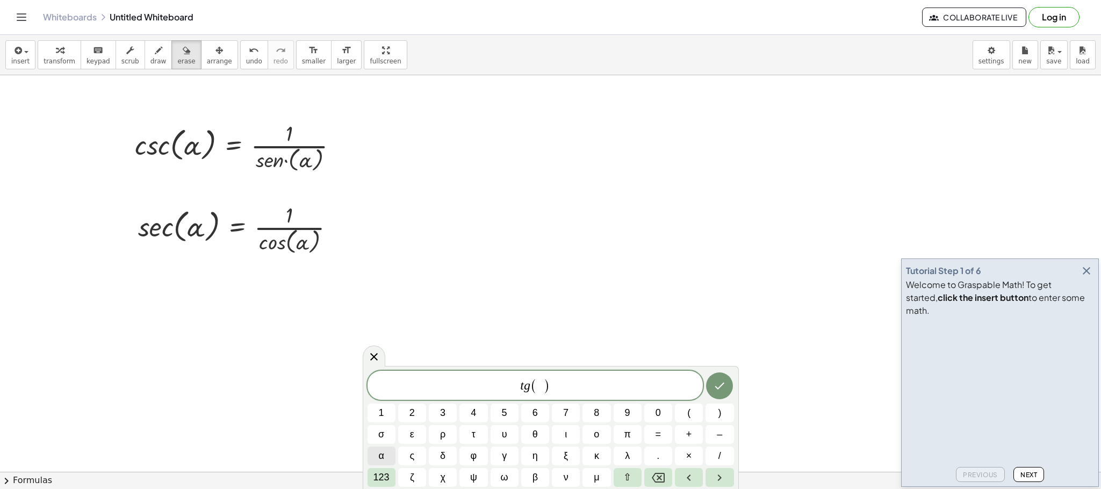
click at [384, 460] on button "α" at bounding box center [382, 456] width 28 height 19
click at [380, 455] on span "α" at bounding box center [380, 456] width 5 height 15
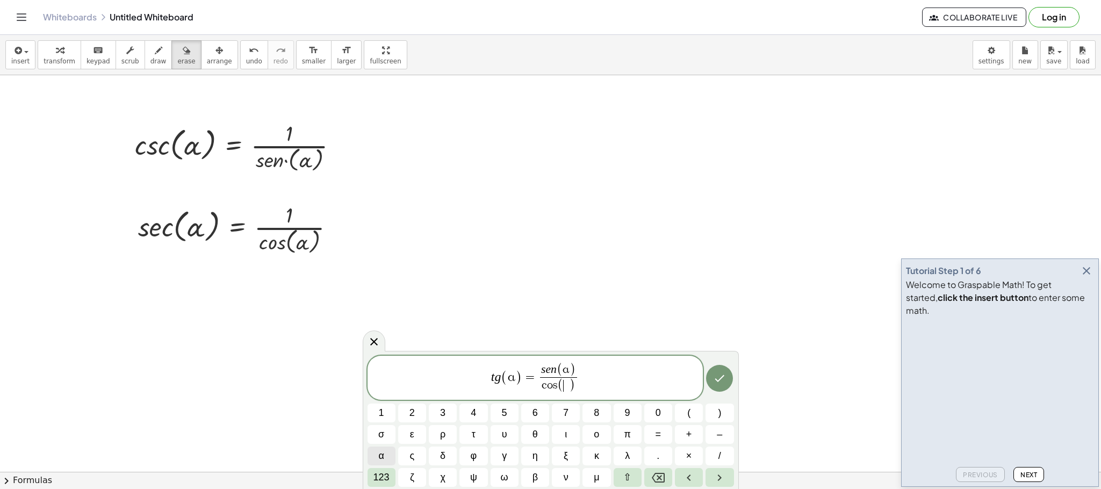
click at [381, 454] on span "α" at bounding box center [380, 456] width 5 height 15
click at [721, 378] on icon "Done" at bounding box center [720, 378] width 10 height 7
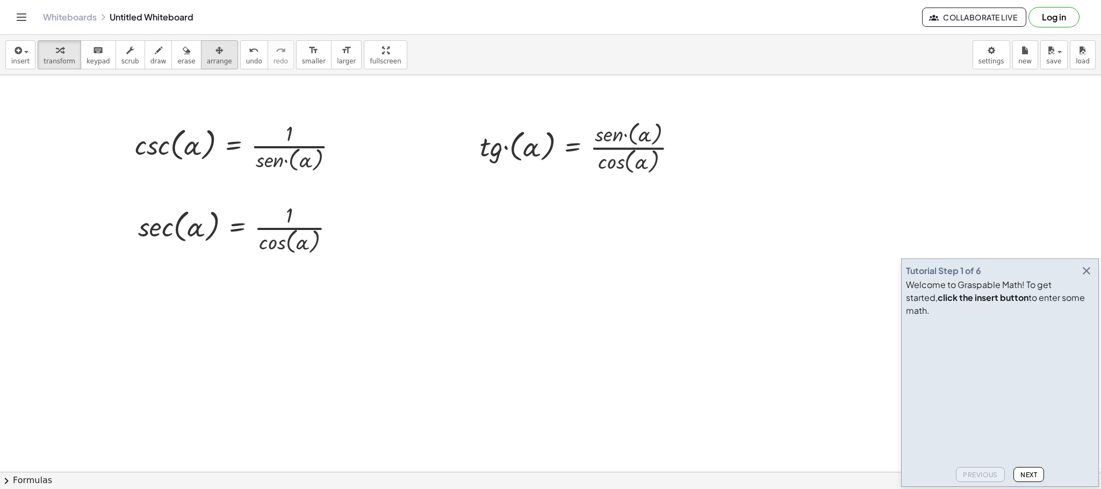
click at [215, 55] on icon "button" at bounding box center [219, 50] width 8 height 13
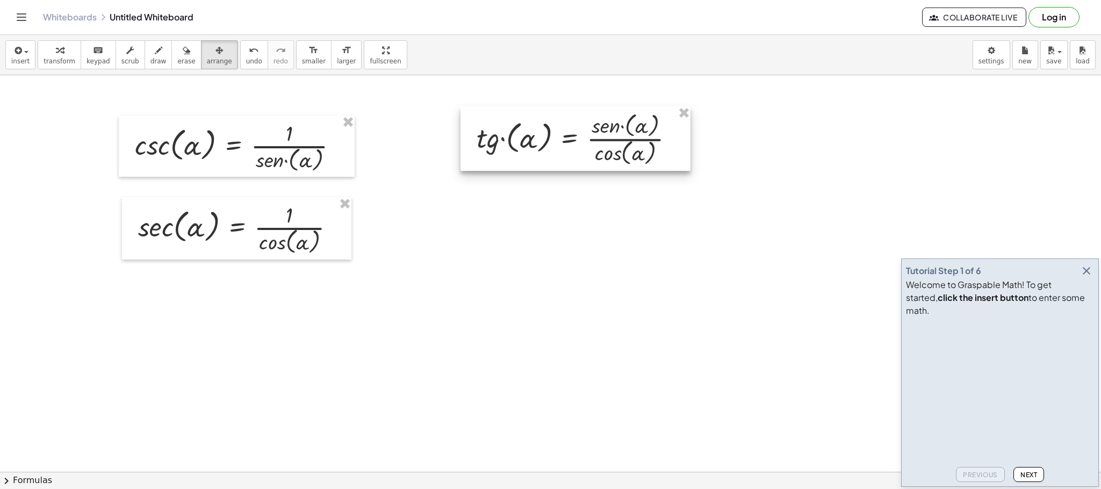
drag, startPoint x: 574, startPoint y: 152, endPoint x: 570, endPoint y: 142, distance: 10.6
click at [570, 142] on div at bounding box center [576, 138] width 230 height 64
click at [30, 58] on button "insert" at bounding box center [20, 54] width 30 height 29
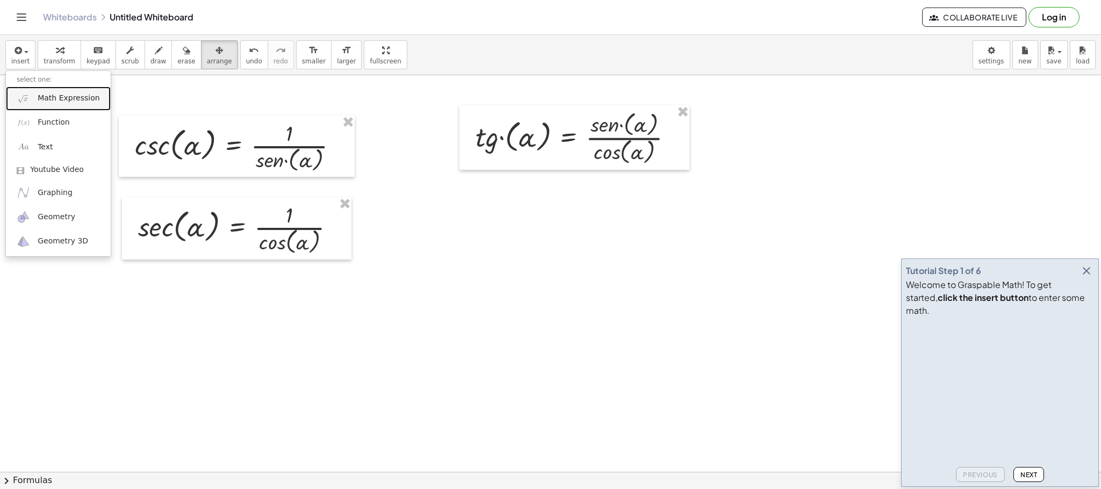
click at [71, 97] on span "Math Expression" at bounding box center [69, 98] width 62 height 11
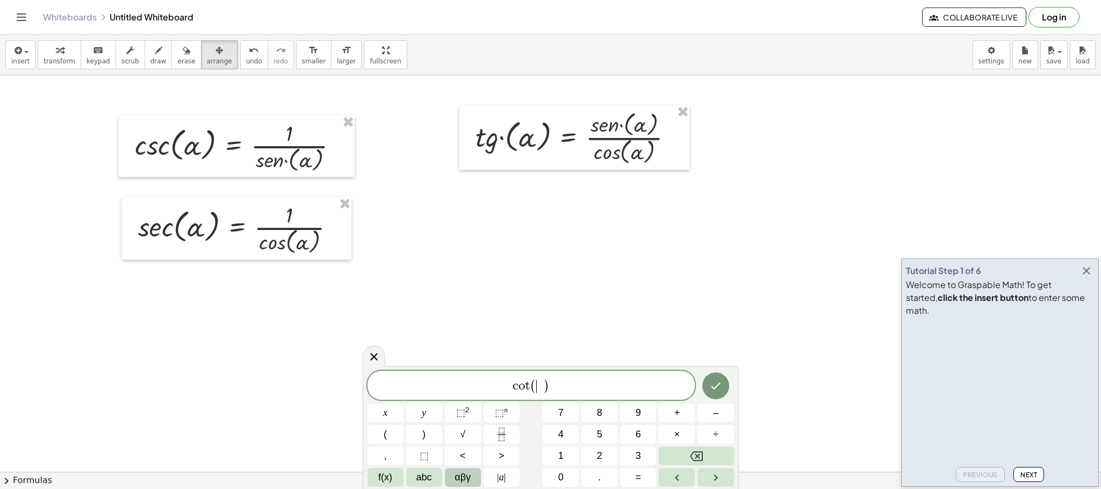
click at [460, 477] on span "αβγ" at bounding box center [463, 477] width 16 height 15
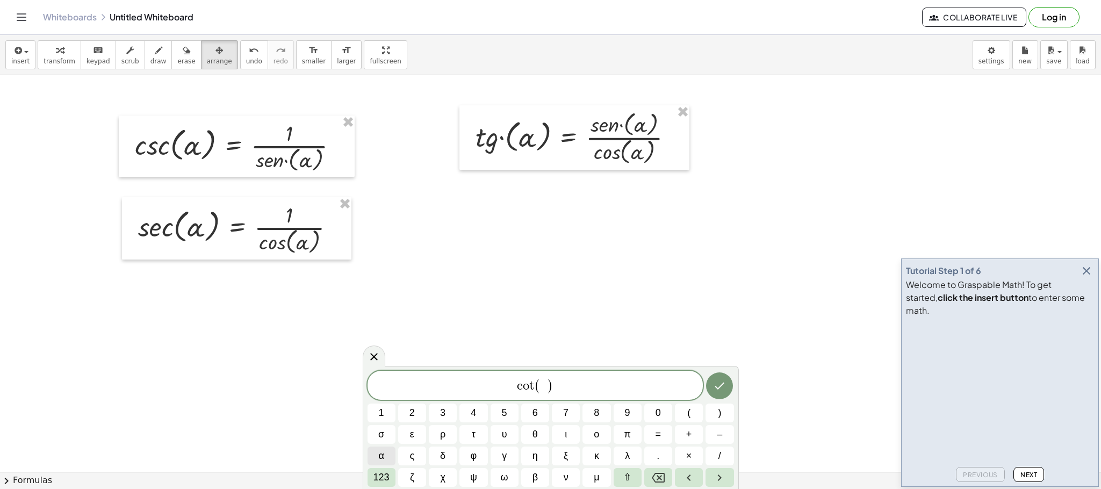
click at [383, 455] on span "α" at bounding box center [380, 456] width 5 height 15
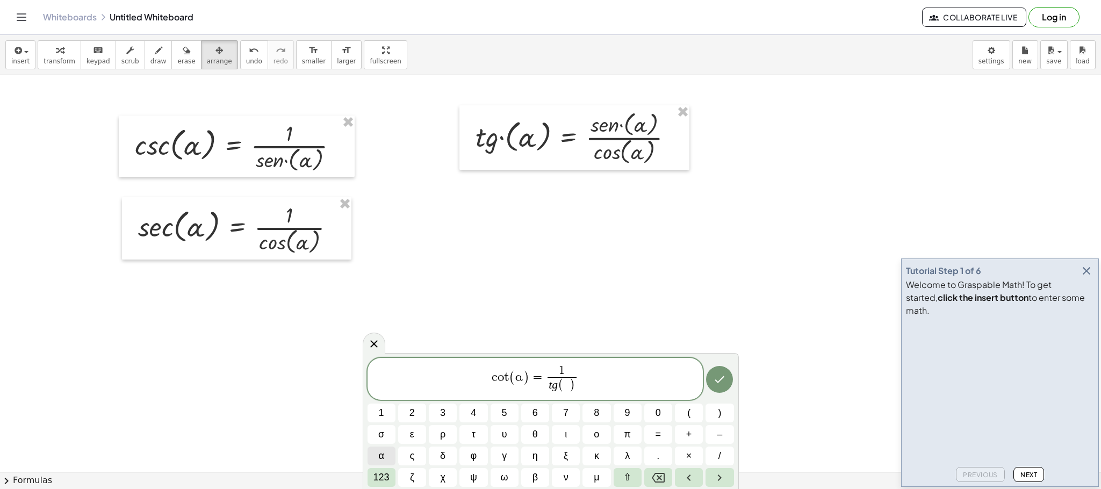
click at [386, 449] on button "α" at bounding box center [382, 456] width 28 height 19
click at [713, 379] on icon "Done" at bounding box center [719, 379] width 13 height 13
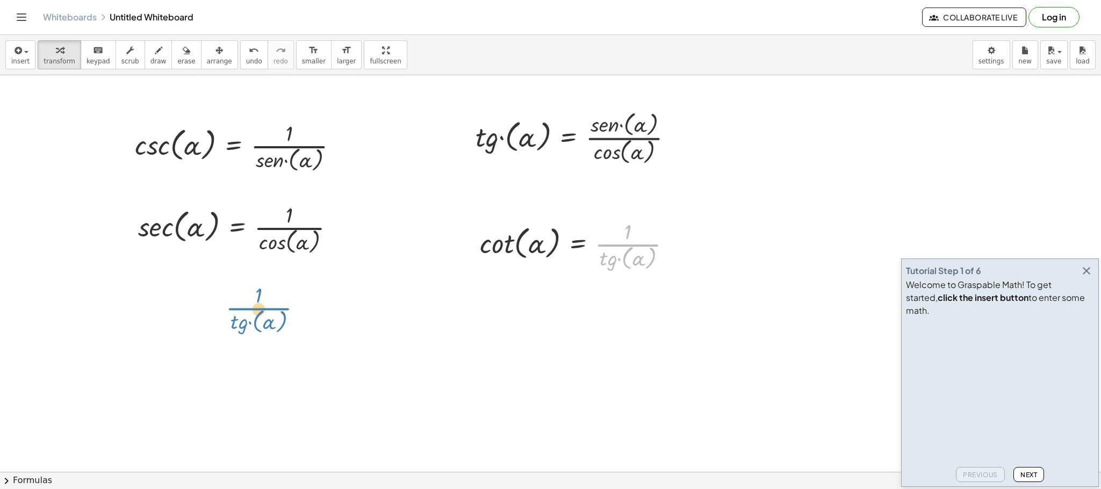
drag, startPoint x: 610, startPoint y: 241, endPoint x: 237, endPoint y: 305, distance: 378.5
click at [237, 305] on div "sec ( , α ) = · 1 · cos ( , [GEOGRAPHIC_DATA] ) csc ( , [GEOGRAPHIC_DATA] ) = ·…" at bounding box center [550, 471] width 1101 height 793
click at [207, 57] on span "arrange" at bounding box center [219, 61] width 25 height 8
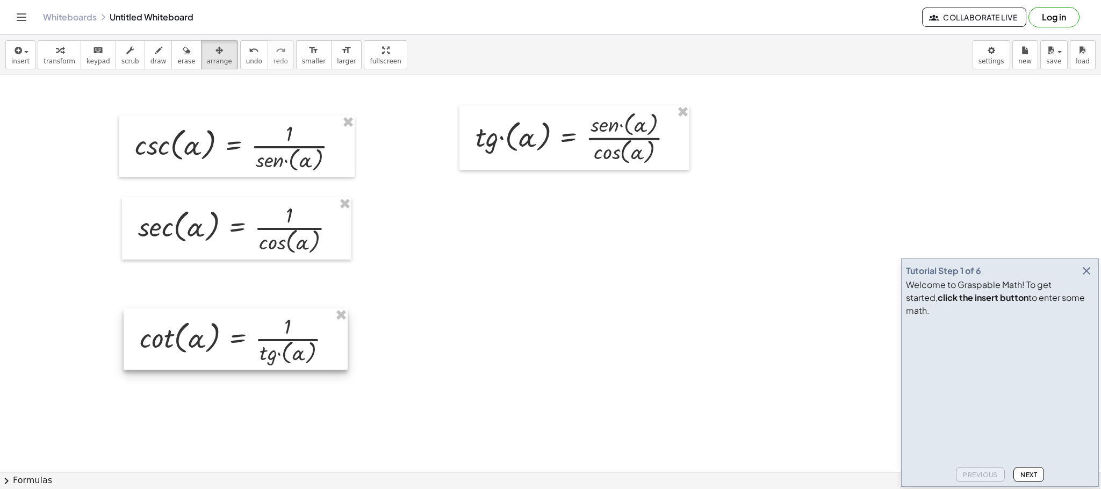
drag, startPoint x: 609, startPoint y: 242, endPoint x: 270, endPoint y: 337, distance: 352.5
click at [270, 337] on div at bounding box center [236, 338] width 224 height 61
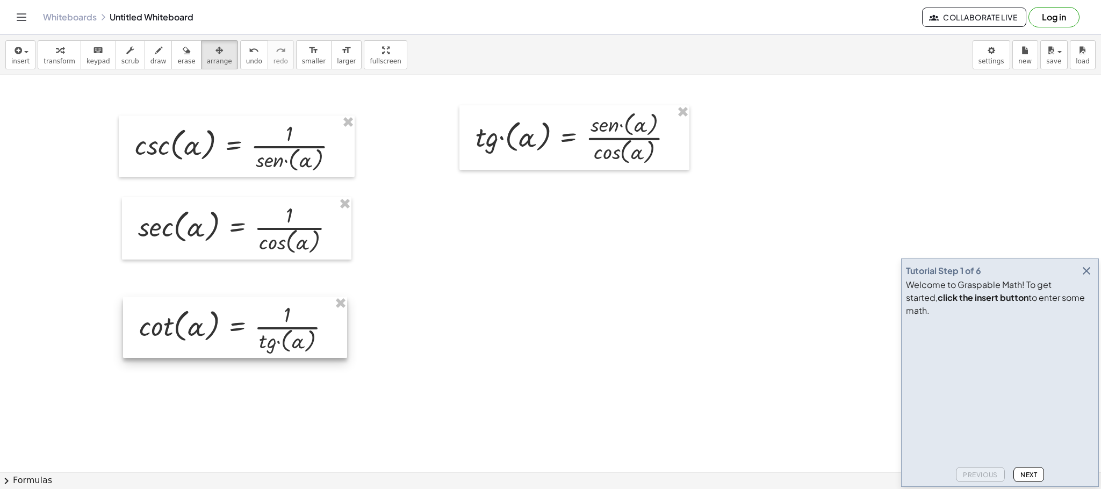
drag, startPoint x: 252, startPoint y: 346, endPoint x: 251, endPoint y: 334, distance: 11.8
click at [251, 334] on div at bounding box center [235, 327] width 224 height 61
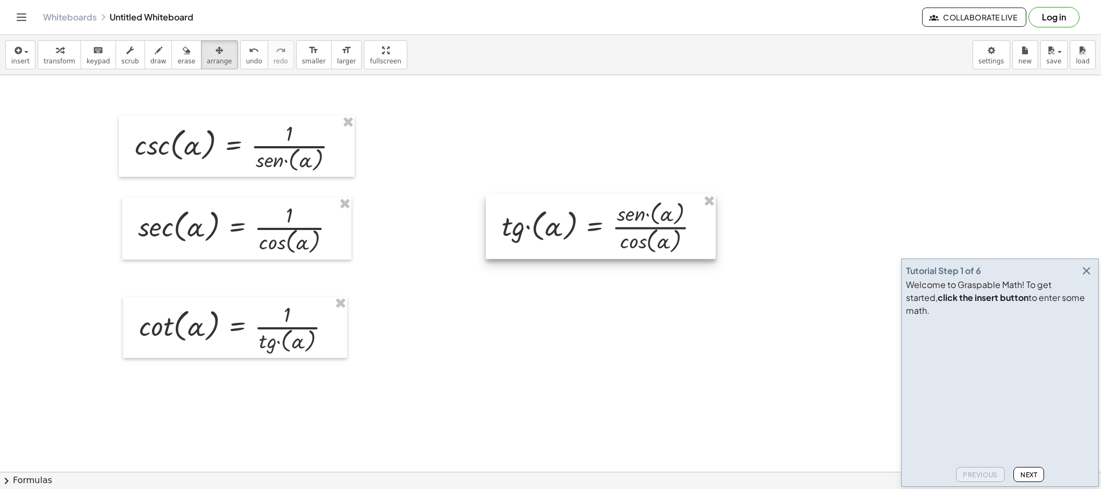
drag, startPoint x: 582, startPoint y: 155, endPoint x: 602, endPoint y: 231, distance: 78.2
click at [603, 231] on div at bounding box center [601, 227] width 230 height 64
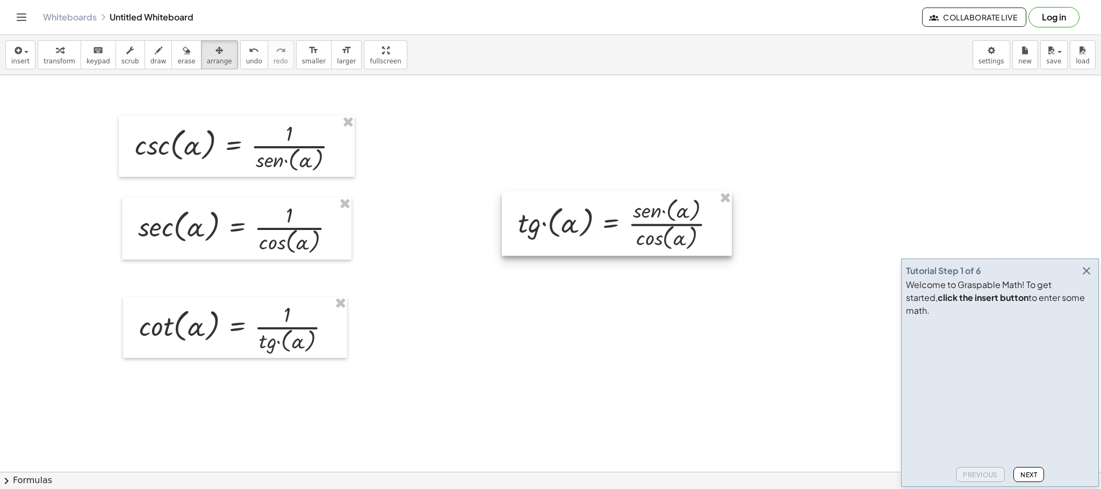
drag, startPoint x: 608, startPoint y: 234, endPoint x: 623, endPoint y: 231, distance: 15.4
click at [623, 231] on div at bounding box center [617, 223] width 230 height 64
click at [1087, 277] on icon "button" at bounding box center [1086, 270] width 13 height 13
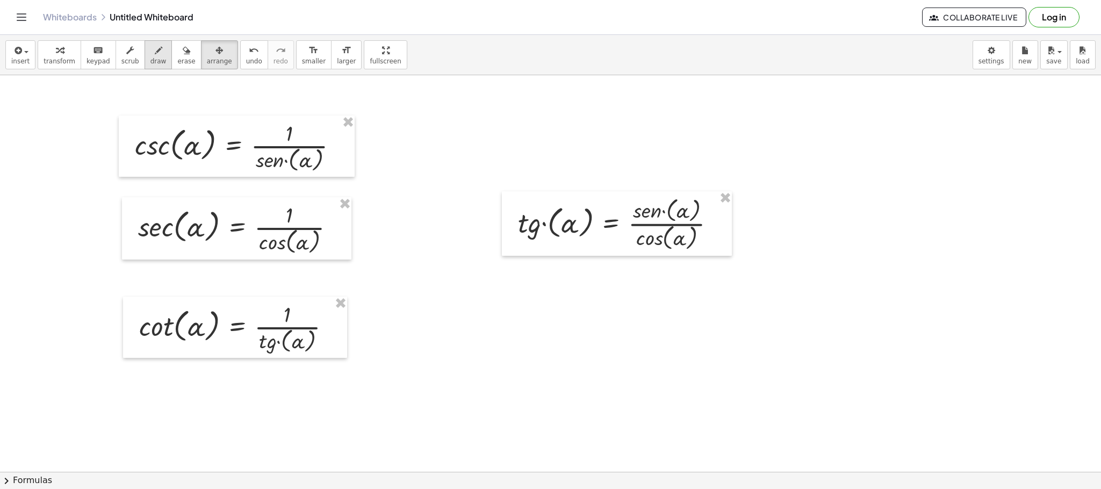
click at [156, 55] on button "draw" at bounding box center [159, 54] width 28 height 29
click at [210, 55] on div "button" at bounding box center [219, 50] width 25 height 13
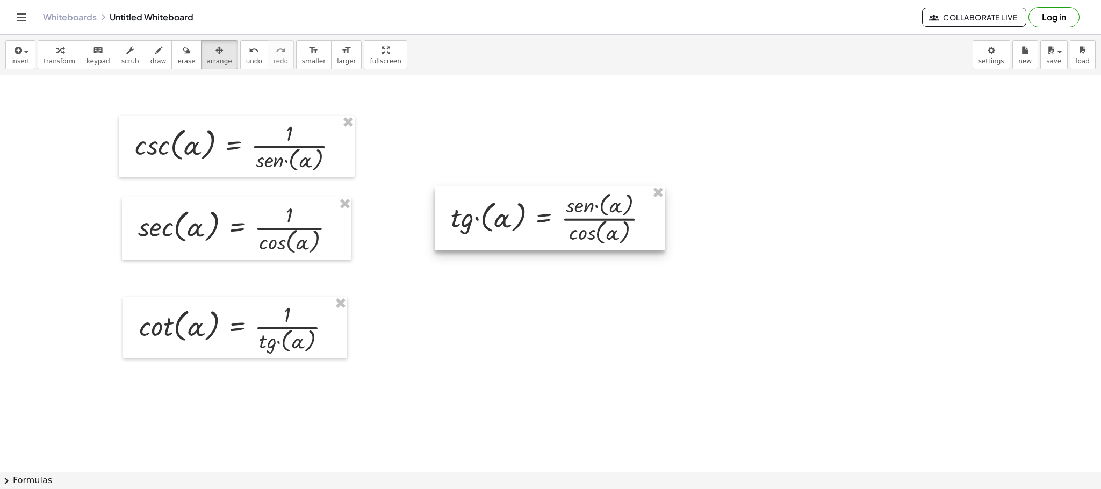
drag, startPoint x: 639, startPoint y: 220, endPoint x: 559, endPoint y: 207, distance: 80.6
click at [571, 214] on div at bounding box center [550, 218] width 230 height 64
click at [183, 48] on icon "button" at bounding box center [187, 50] width 8 height 13
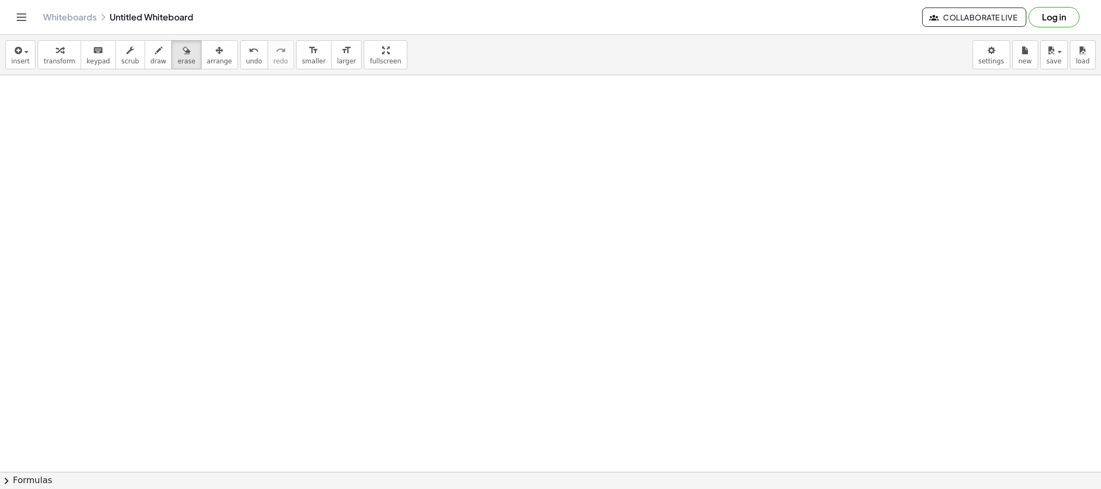
scroll to position [395, 0]
click at [24, 46] on div "button" at bounding box center [20, 50] width 18 height 13
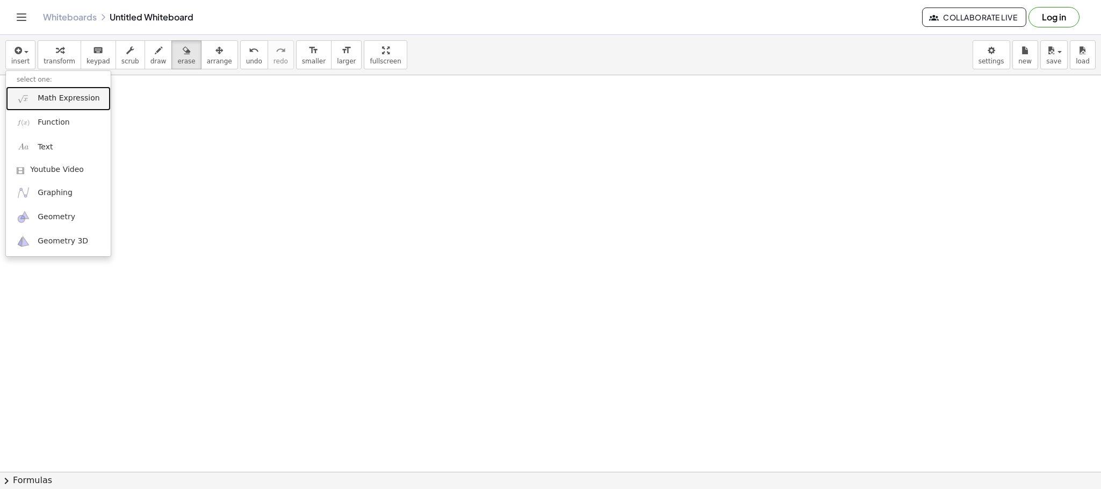
click at [54, 93] on span "Math Expression" at bounding box center [69, 98] width 62 height 11
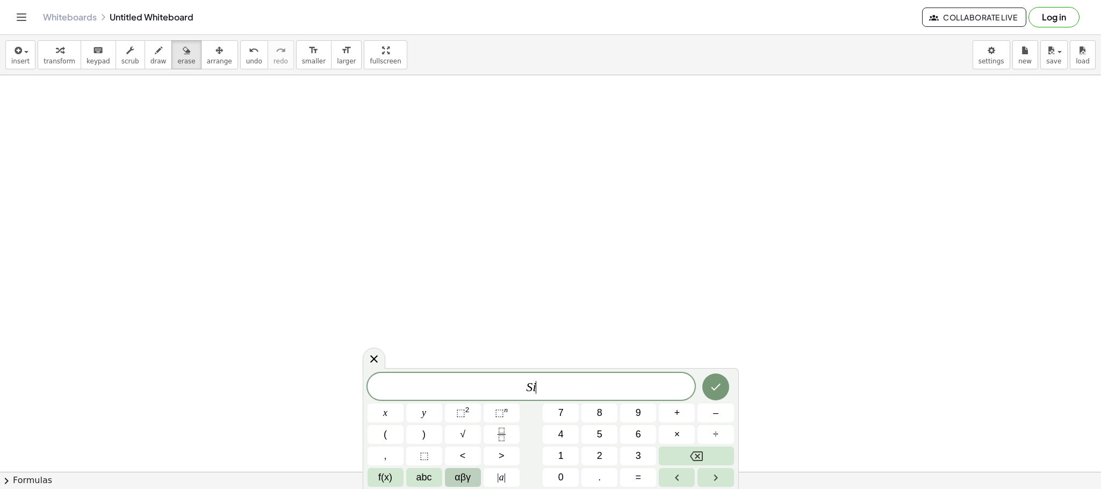
click at [474, 478] on button "αβγ" at bounding box center [463, 477] width 36 height 19
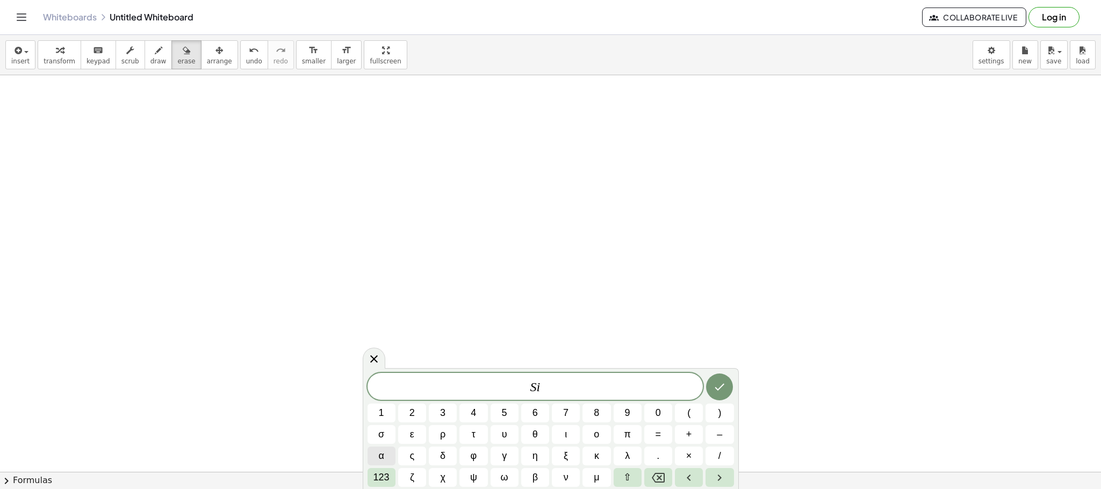
click at [384, 458] on span "α" at bounding box center [380, 456] width 5 height 15
click at [537, 392] on span "α" at bounding box center [540, 387] width 8 height 13
click at [574, 392] on span "S i α ​" at bounding box center [536, 387] width 336 height 15
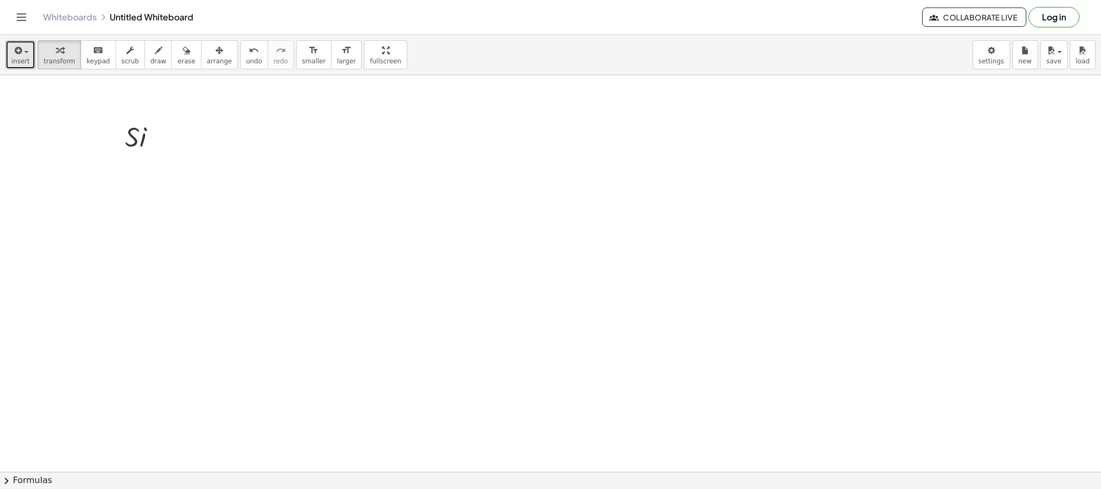
click at [30, 56] on button "insert" at bounding box center [20, 54] width 30 height 29
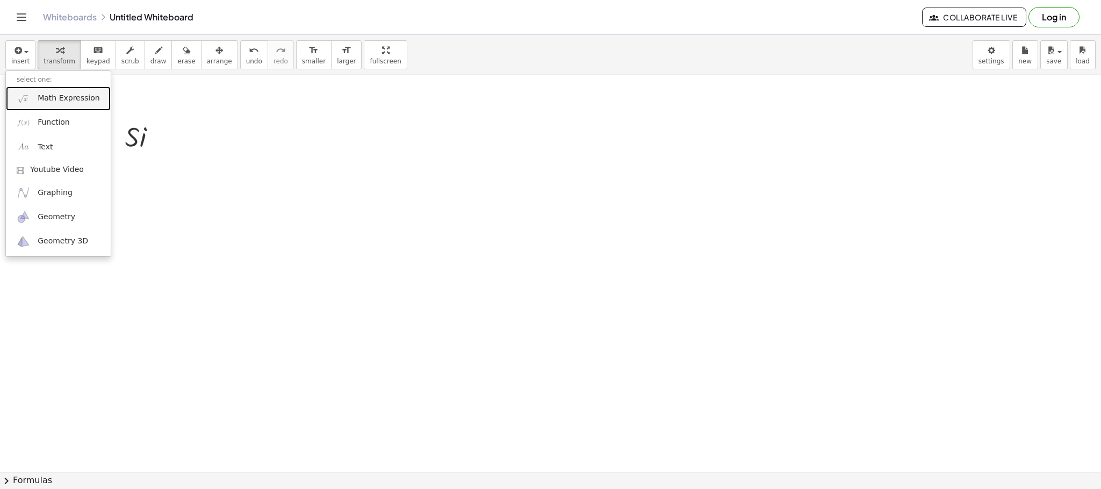
click at [60, 110] on link "Math Expression" at bounding box center [58, 99] width 105 height 24
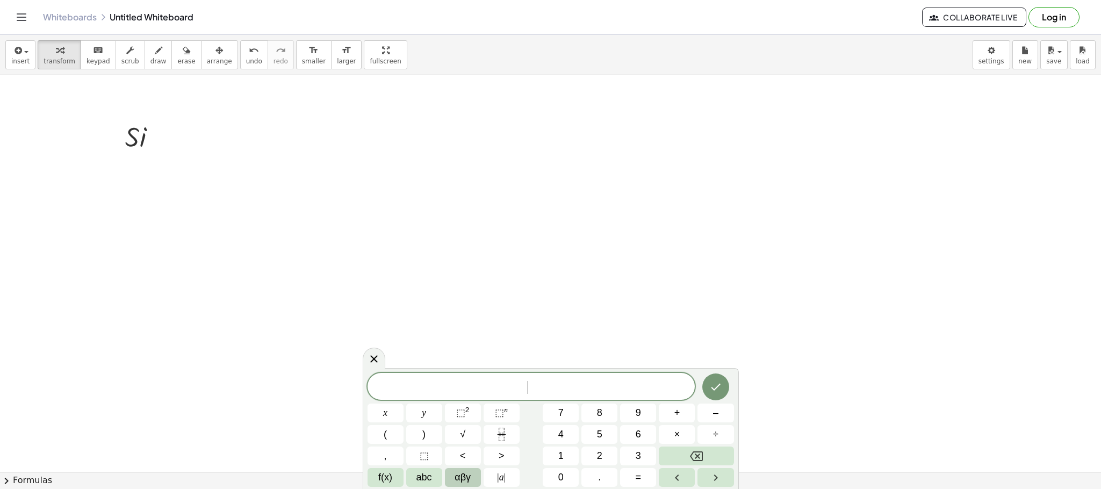
click at [477, 481] on button "αβγ" at bounding box center [463, 477] width 36 height 19
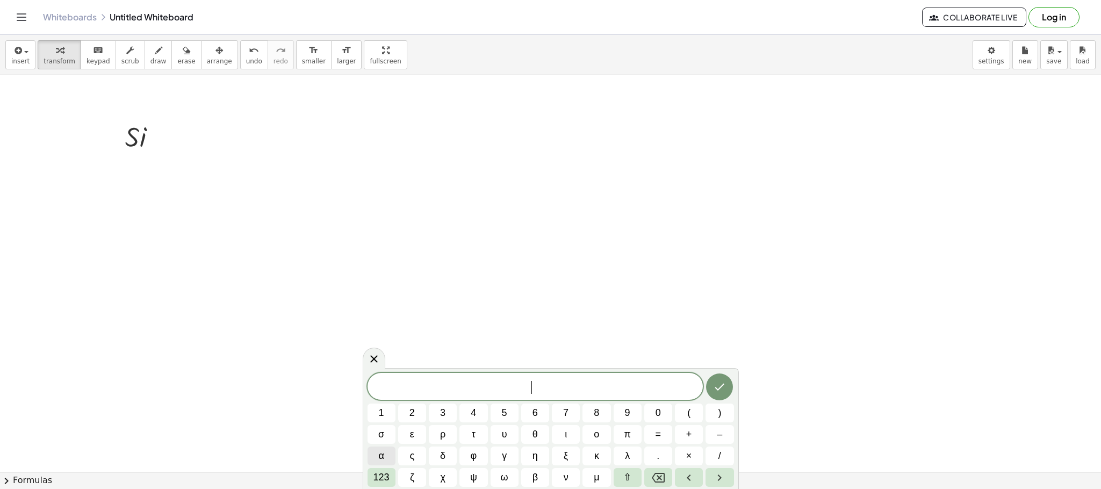
click at [386, 461] on button "α" at bounding box center [382, 456] width 28 height 19
click at [690, 432] on span "+" at bounding box center [689, 434] width 6 height 15
click at [541, 478] on button "β" at bounding box center [535, 477] width 28 height 19
click at [657, 437] on span "=" at bounding box center [659, 434] width 6 height 15
click at [625, 418] on span "9" at bounding box center [627, 413] width 5 height 15
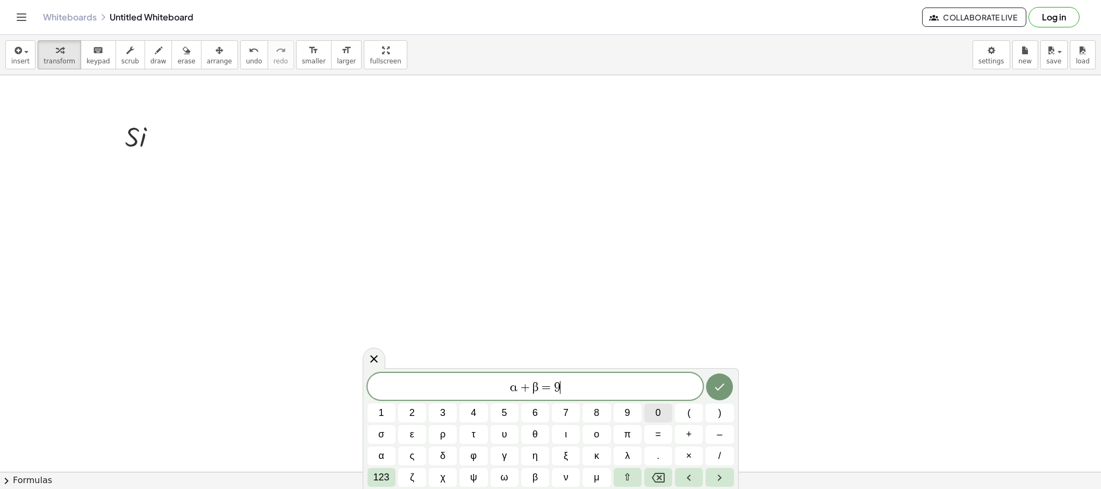
click at [650, 414] on button "0" at bounding box center [658, 413] width 28 height 19
click at [714, 391] on icon "Done" at bounding box center [719, 386] width 13 height 13
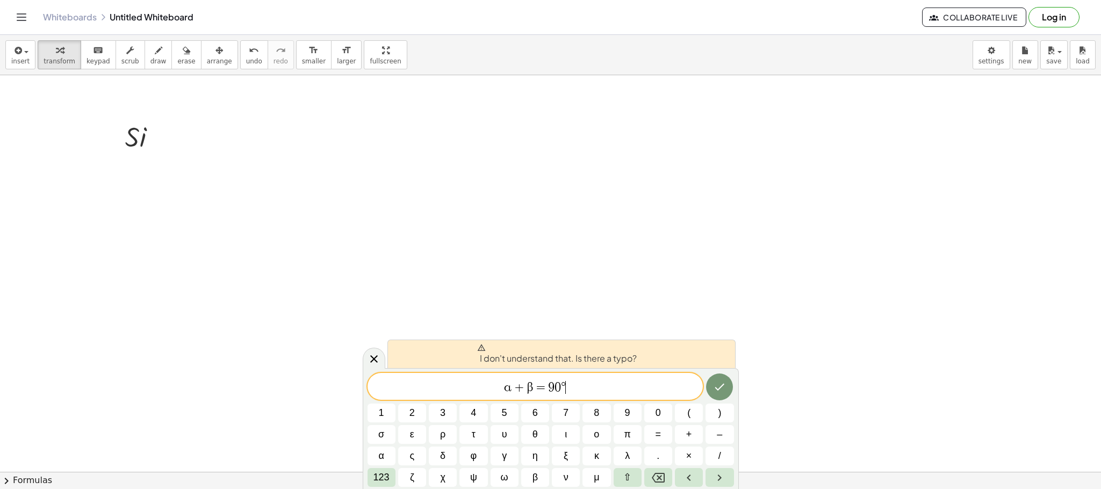
click at [602, 384] on span "α + β = 9 0 ° ​" at bounding box center [536, 387] width 336 height 15
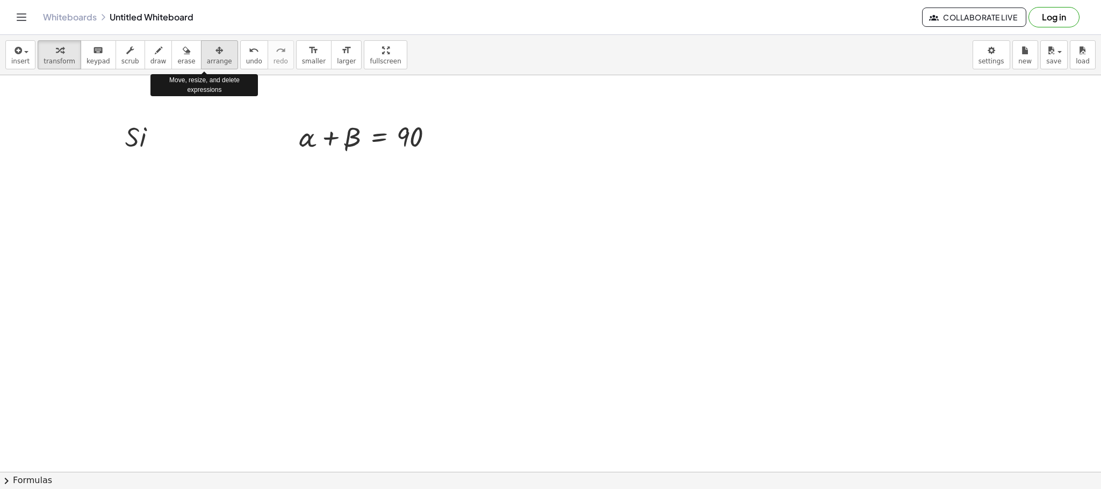
click at [211, 60] on span "arrange" at bounding box center [219, 61] width 25 height 8
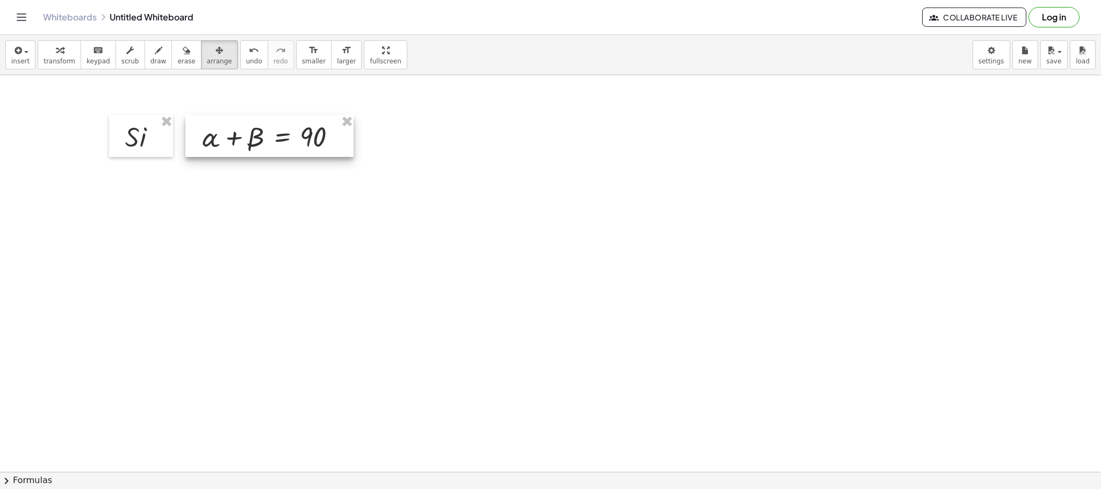
drag, startPoint x: 372, startPoint y: 136, endPoint x: 276, endPoint y: 136, distance: 96.7
click at [276, 135] on div at bounding box center [269, 136] width 168 height 42
click at [339, 224] on div at bounding box center [550, 274] width 1101 height 1188
drag, startPoint x: 84, startPoint y: 91, endPoint x: 214, endPoint y: 126, distance: 135.2
click at [214, 126] on div "sec ( , α ) = · 1 · cos ( , [GEOGRAPHIC_DATA] ) csc ( , [GEOGRAPHIC_DATA] ) = ·…" at bounding box center [550, 274] width 1101 height 1188
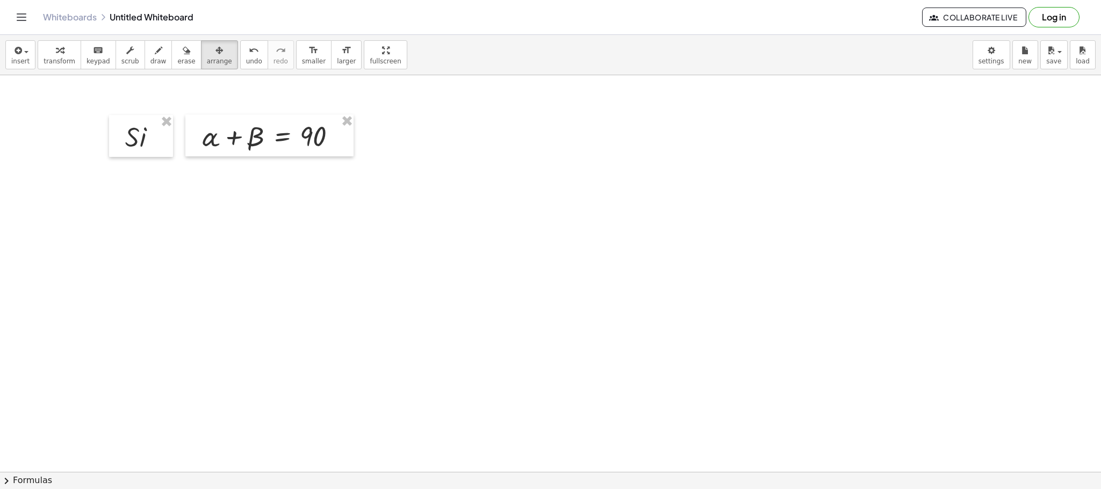
click at [321, 255] on div at bounding box center [550, 274] width 1101 height 1188
click at [31, 52] on button "insert" at bounding box center [20, 54] width 30 height 29
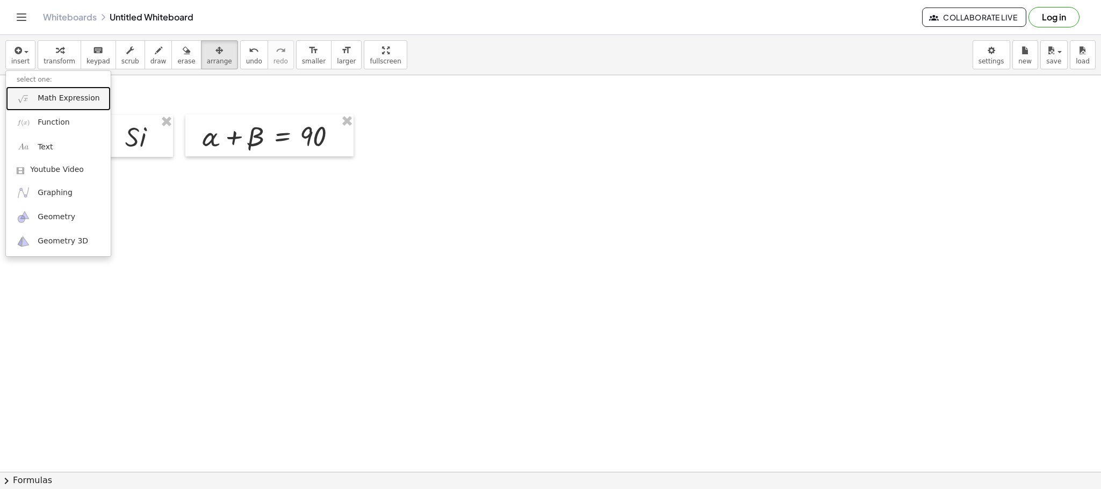
click at [47, 103] on span "Math Expression" at bounding box center [69, 98] width 62 height 11
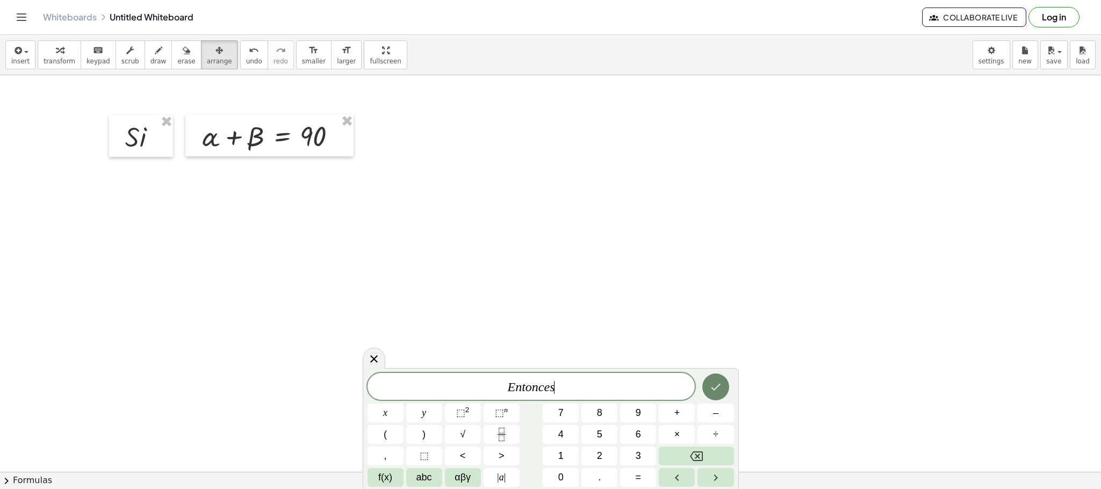
click at [717, 379] on button "Done" at bounding box center [715, 386] width 27 height 27
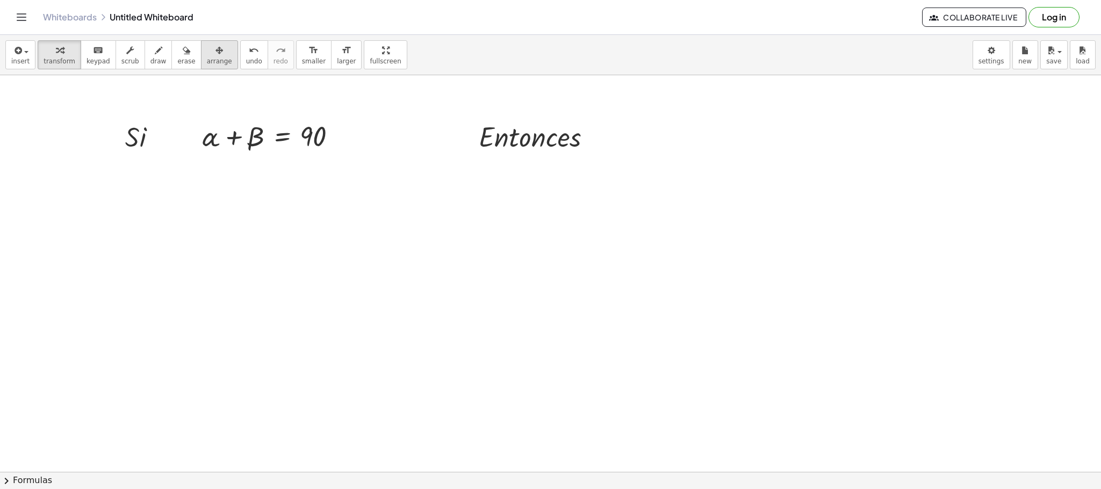
click at [212, 59] on span "arrange" at bounding box center [219, 61] width 25 height 8
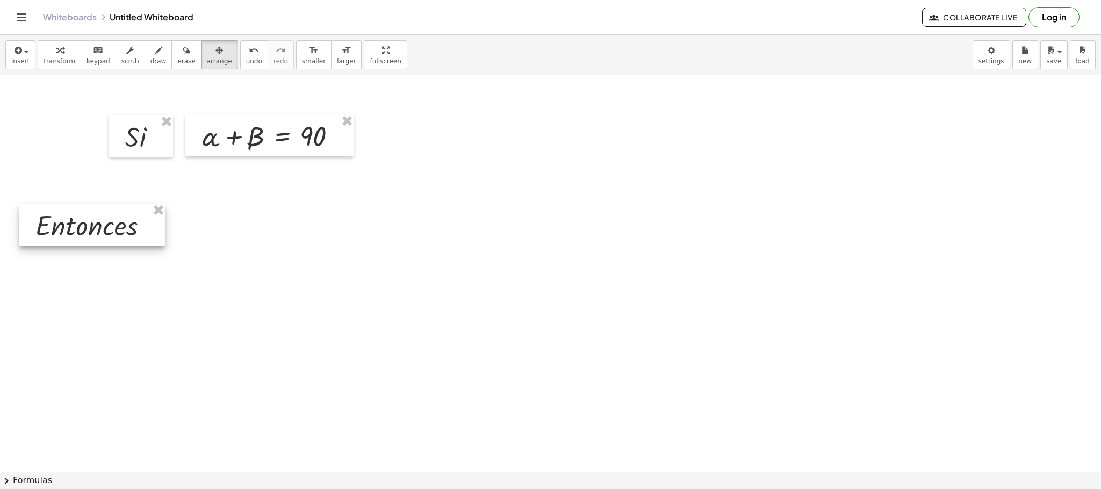
drag, startPoint x: 563, startPoint y: 134, endPoint x: 126, endPoint y: 218, distance: 444.2
click at [126, 218] on div at bounding box center [92, 225] width 146 height 42
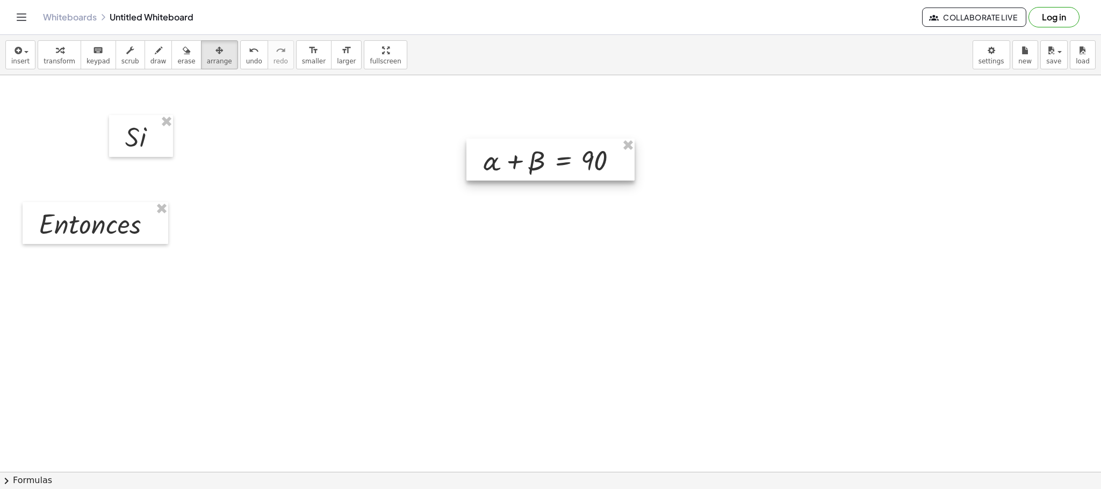
drag, startPoint x: 280, startPoint y: 144, endPoint x: 542, endPoint y: 159, distance: 262.1
click at [542, 159] on div at bounding box center [550, 160] width 168 height 42
drag, startPoint x: 121, startPoint y: 135, endPoint x: 351, endPoint y: 159, distance: 231.1
click at [351, 159] on div at bounding box center [374, 162] width 64 height 42
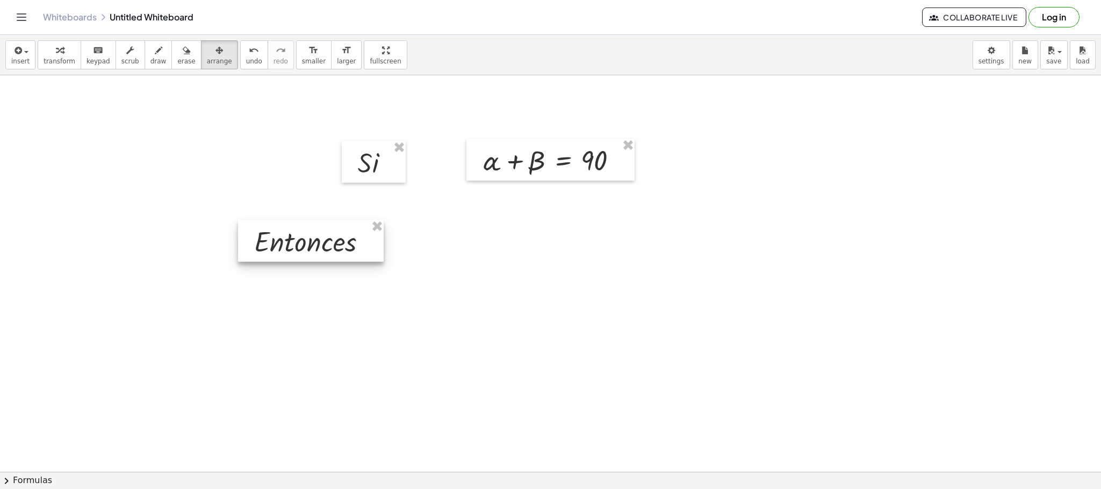
drag, startPoint x: 93, startPoint y: 235, endPoint x: 305, endPoint y: 249, distance: 211.6
click at [305, 249] on div at bounding box center [311, 241] width 146 height 42
click at [23, 55] on div "button" at bounding box center [20, 50] width 18 height 13
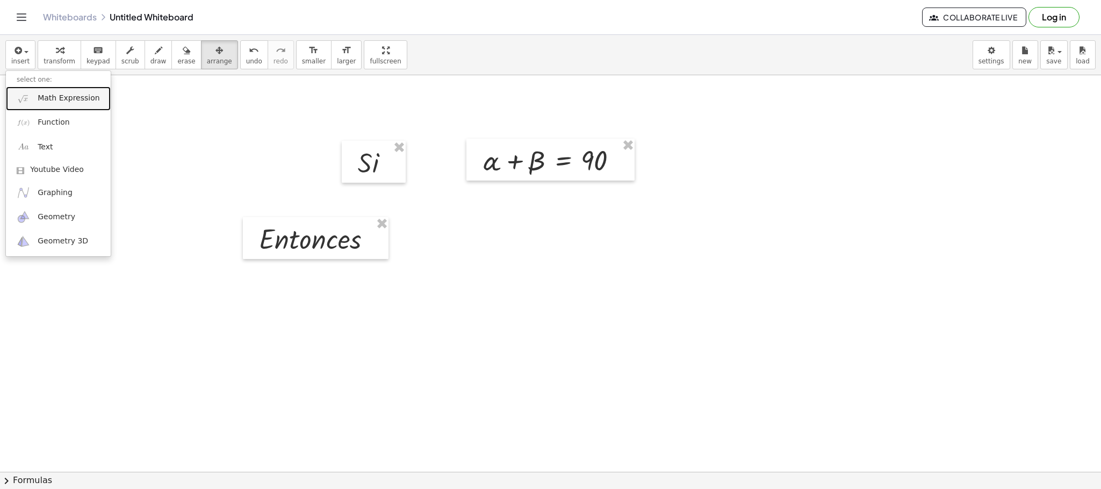
click at [60, 99] on span "Math Expression" at bounding box center [69, 98] width 62 height 11
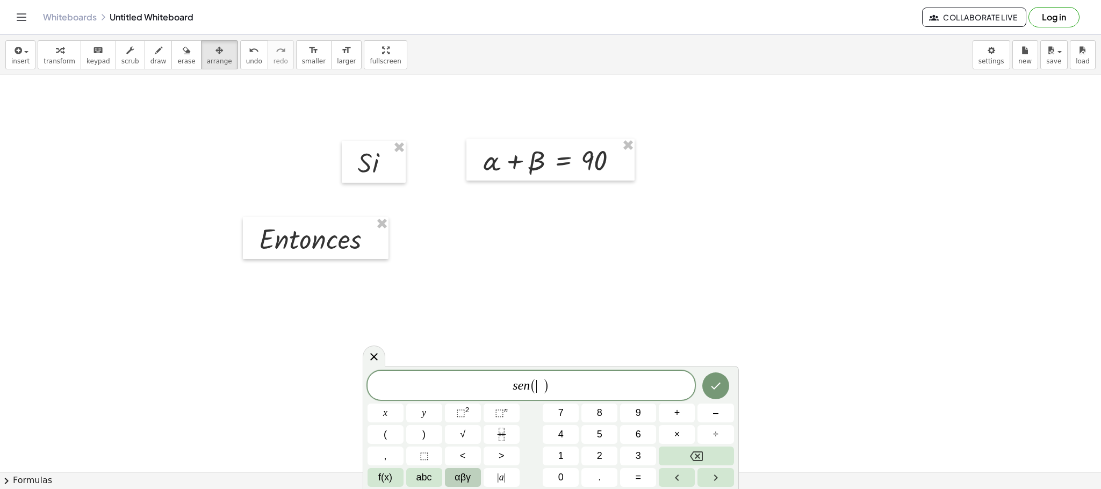
click at [471, 477] on span "αβγ" at bounding box center [463, 477] width 16 height 15
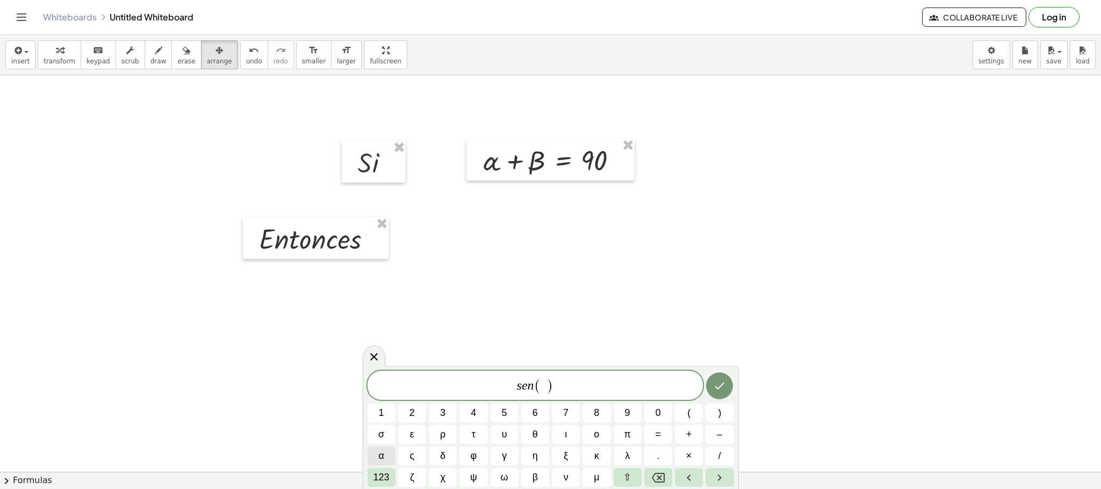
click at [385, 456] on button "α" at bounding box center [382, 456] width 28 height 19
click at [582, 384] on span "s e n ( α ​ )" at bounding box center [536, 386] width 336 height 18
click at [666, 435] on button "=" at bounding box center [658, 434] width 28 height 19
click at [571, 387] on span at bounding box center [570, 386] width 6 height 13
click at [534, 478] on span "β" at bounding box center [535, 477] width 5 height 15
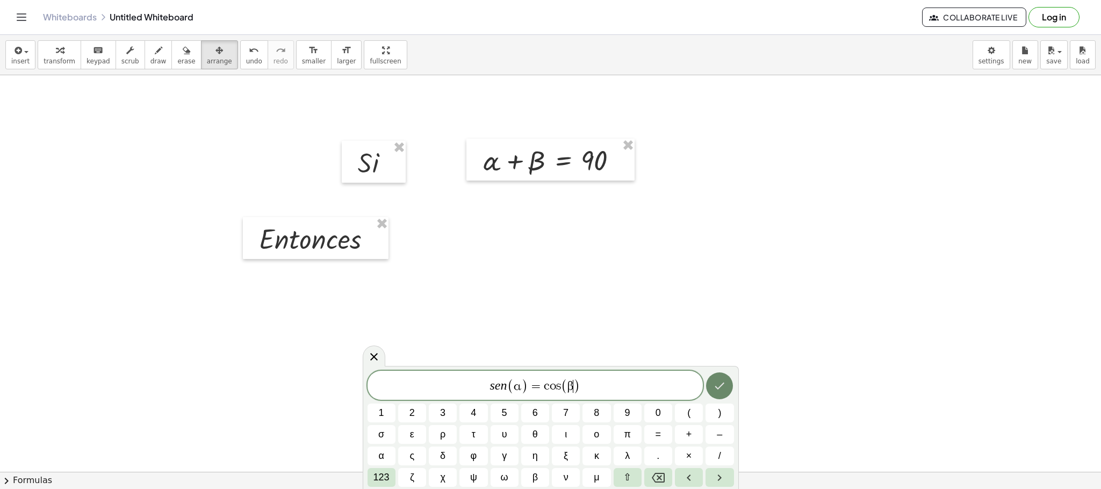
click at [724, 386] on icon "Done" at bounding box center [719, 385] width 13 height 13
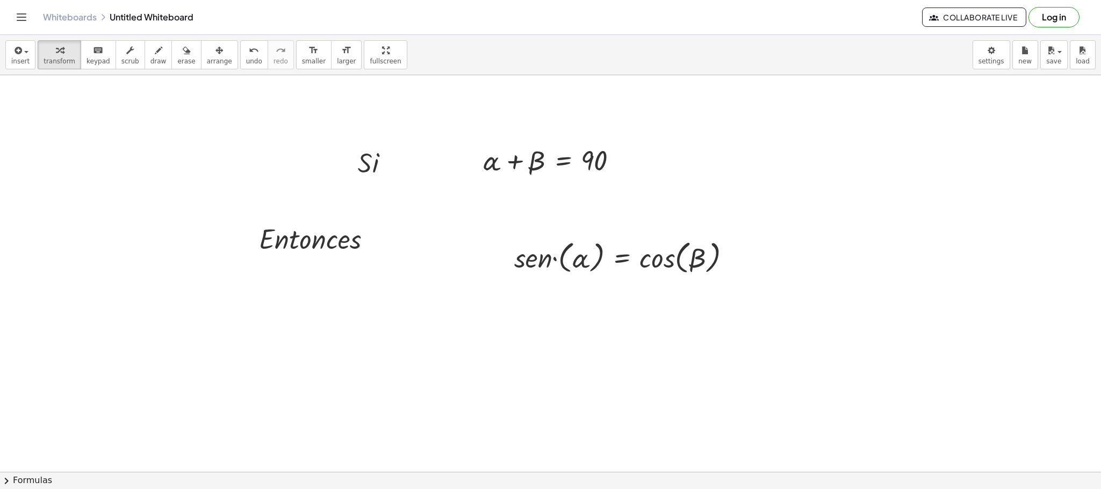
drag, startPoint x: 207, startPoint y: 59, endPoint x: 310, endPoint y: 129, distance: 124.5
click at [207, 58] on span "arrange" at bounding box center [219, 61] width 25 height 8
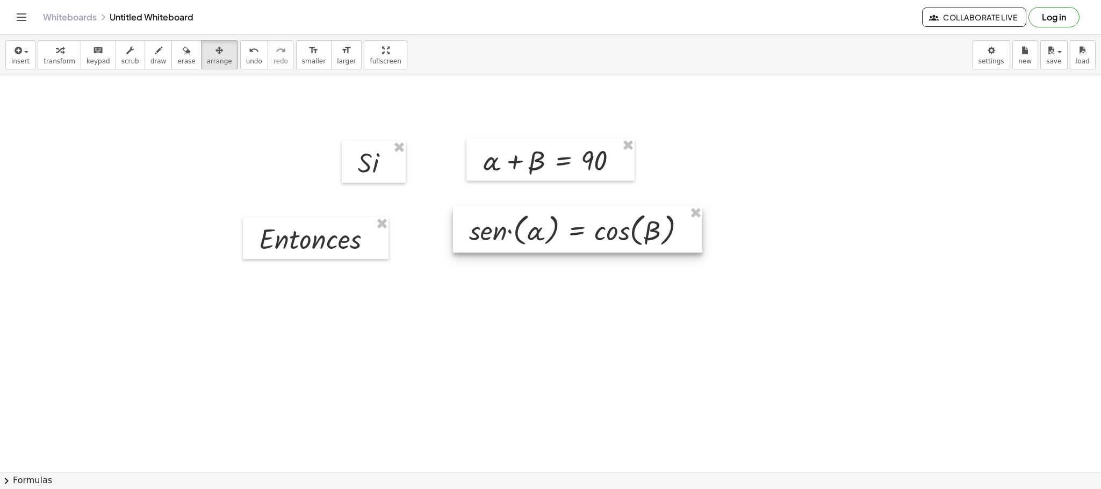
drag, startPoint x: 627, startPoint y: 260, endPoint x: 582, endPoint y: 232, distance: 52.8
click at [582, 232] on div at bounding box center [577, 229] width 249 height 46
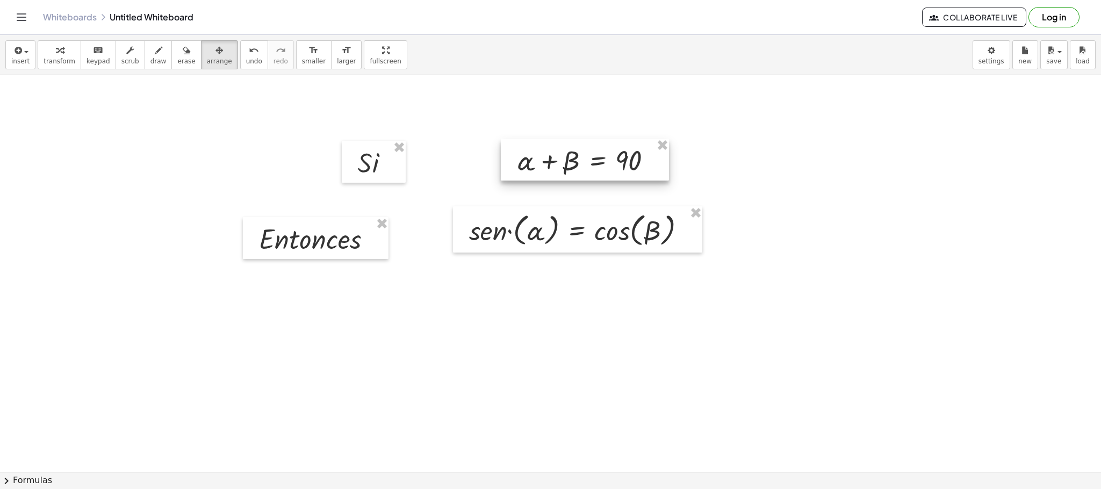
drag, startPoint x: 568, startPoint y: 168, endPoint x: 602, endPoint y: 168, distance: 33.9
click at [602, 168] on div at bounding box center [585, 160] width 168 height 42
click at [616, 310] on div at bounding box center [550, 274] width 1101 height 1188
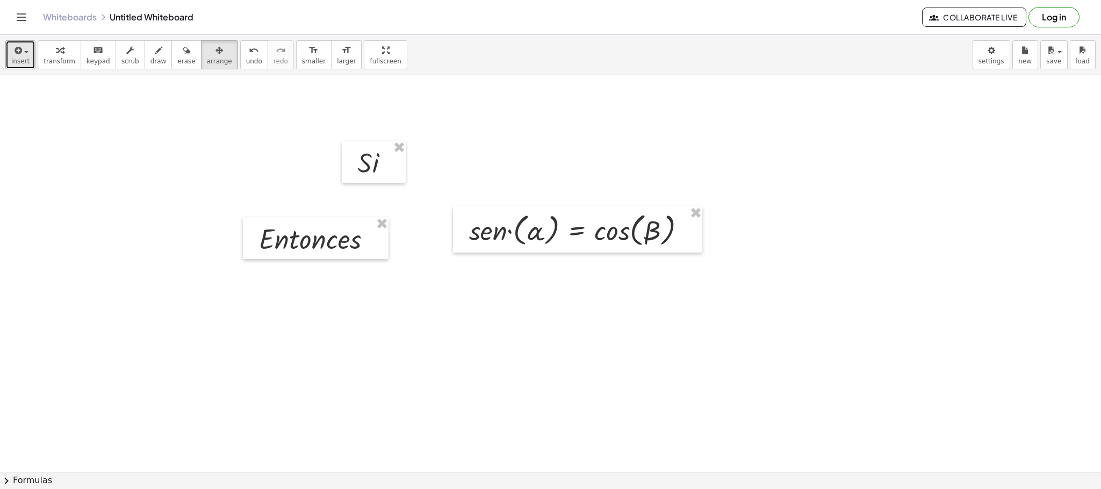
click at [18, 59] on span "insert" at bounding box center [20, 61] width 18 height 8
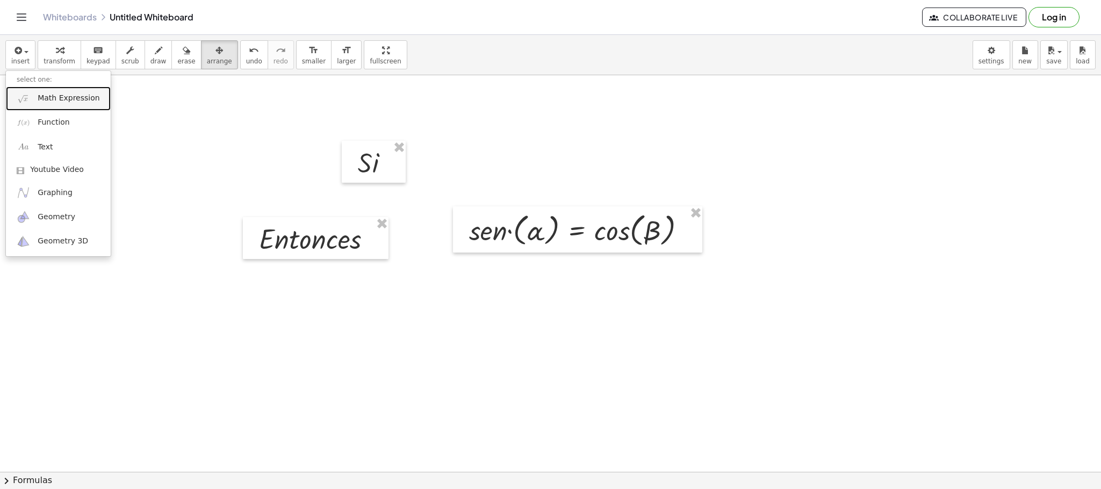
click at [52, 92] on link "Math Expression" at bounding box center [58, 99] width 105 height 24
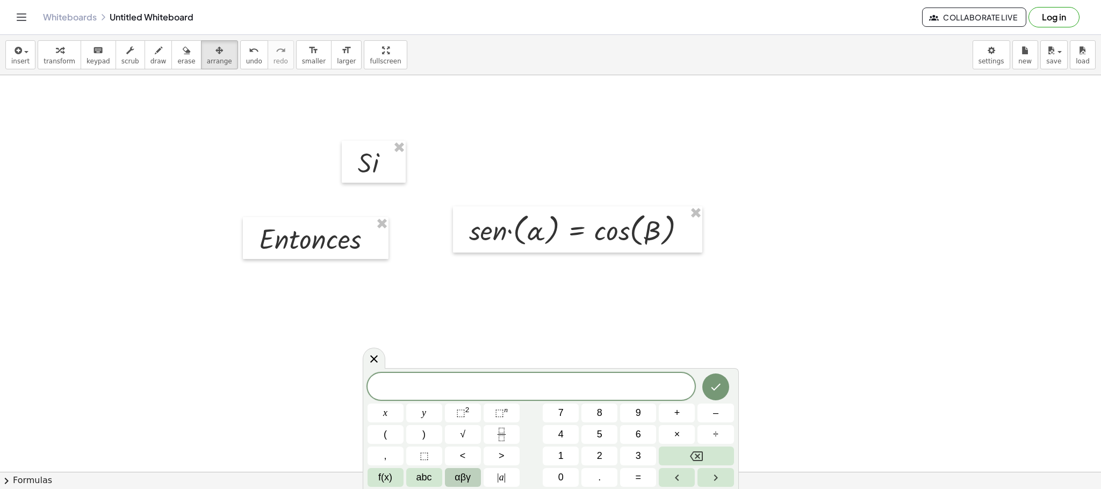
click at [464, 471] on span "αβγ" at bounding box center [463, 477] width 16 height 15
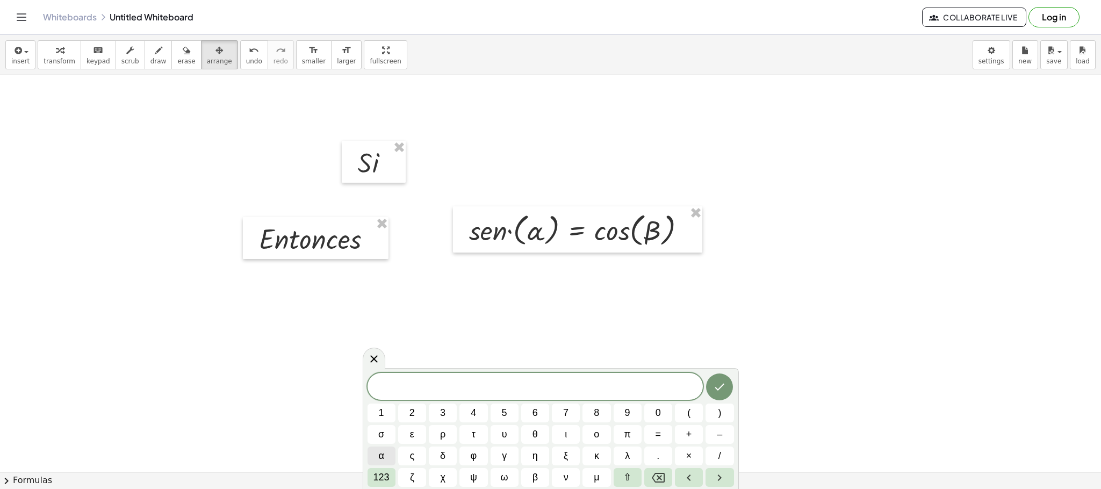
click at [377, 453] on button "α" at bounding box center [382, 456] width 28 height 19
click at [700, 434] on button "+" at bounding box center [689, 434] width 28 height 19
click at [539, 477] on button "β" at bounding box center [535, 477] width 28 height 19
click at [658, 434] on span "=" at bounding box center [659, 434] width 6 height 15
click at [629, 415] on span "9" at bounding box center [627, 413] width 5 height 15
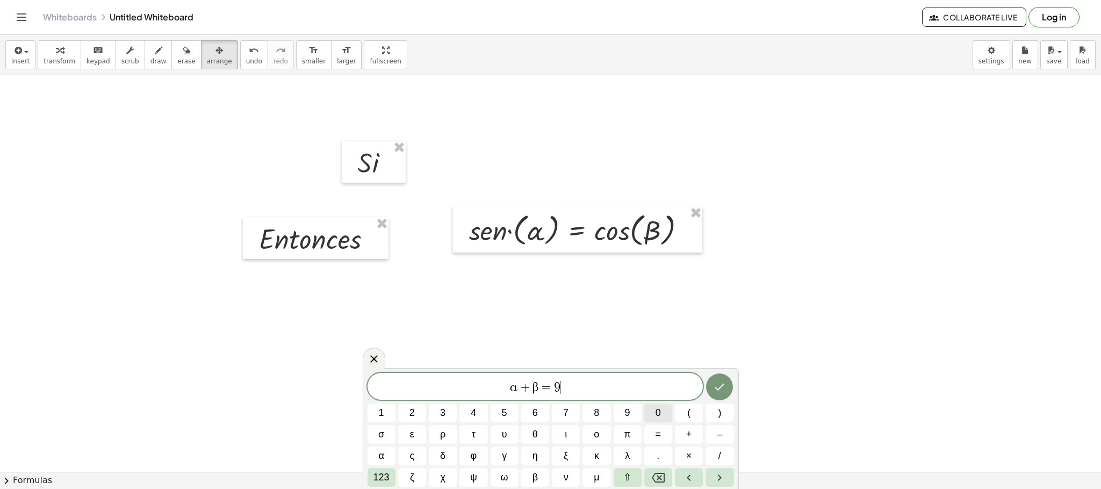
click at [656, 413] on span "0" at bounding box center [658, 413] width 5 height 15
click at [727, 383] on button "Done" at bounding box center [719, 386] width 27 height 27
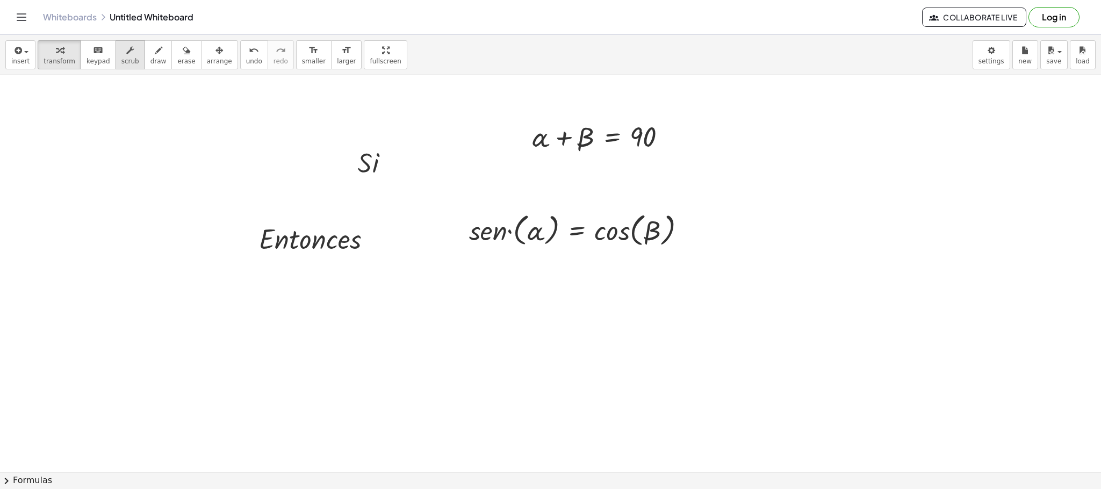
click at [129, 57] on span "scrub" at bounding box center [130, 61] width 18 height 8
click at [207, 60] on span "arrange" at bounding box center [219, 61] width 25 height 8
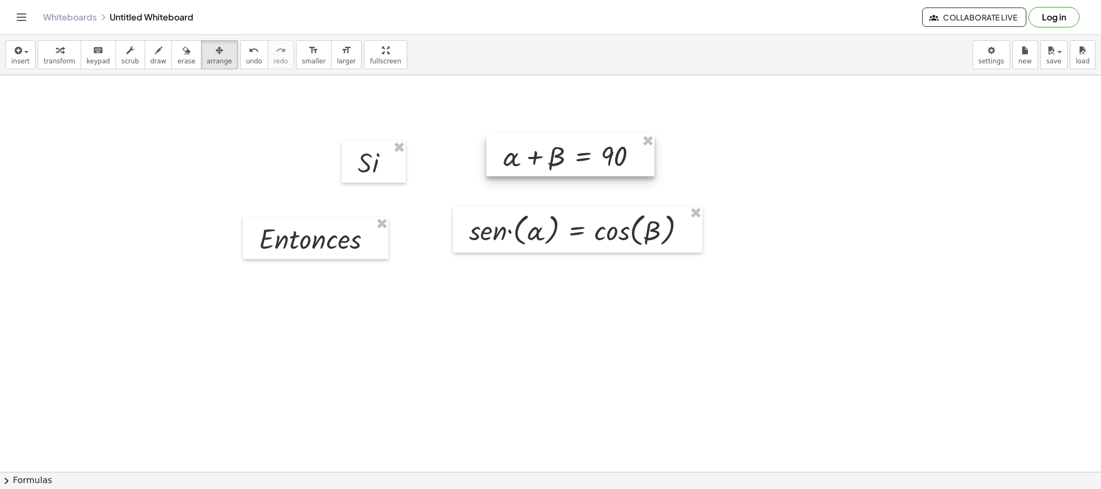
drag, startPoint x: 618, startPoint y: 138, endPoint x: 589, endPoint y: 158, distance: 35.5
click at [589, 158] on div at bounding box center [570, 155] width 168 height 42
click at [28, 57] on button "insert" at bounding box center [20, 54] width 30 height 29
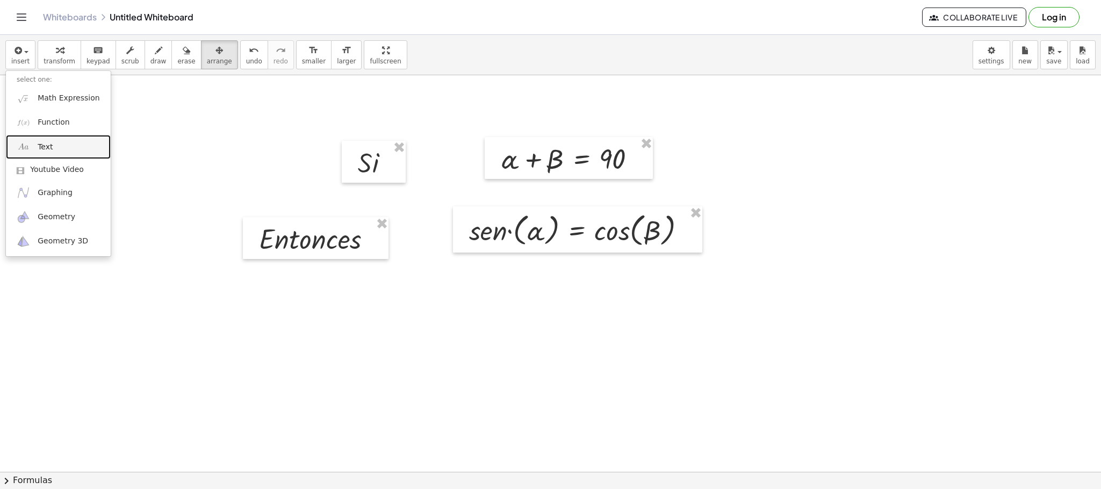
click at [58, 144] on link "Text" at bounding box center [58, 147] width 105 height 24
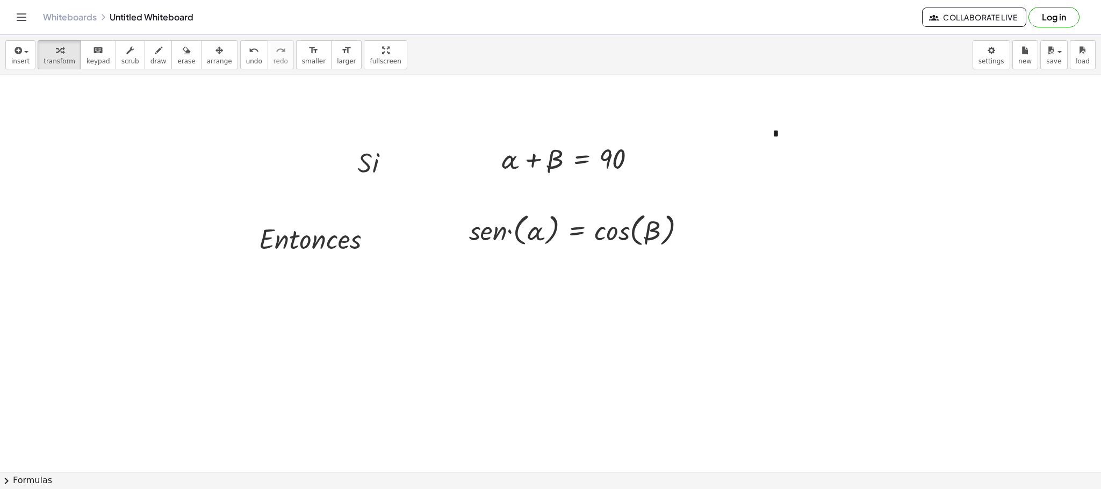
click at [788, 296] on div at bounding box center [550, 274] width 1101 height 1188
drag, startPoint x: 197, startPoint y: 55, endPoint x: 205, endPoint y: 55, distance: 8.1
click at [207, 54] on div "button" at bounding box center [219, 50] width 25 height 13
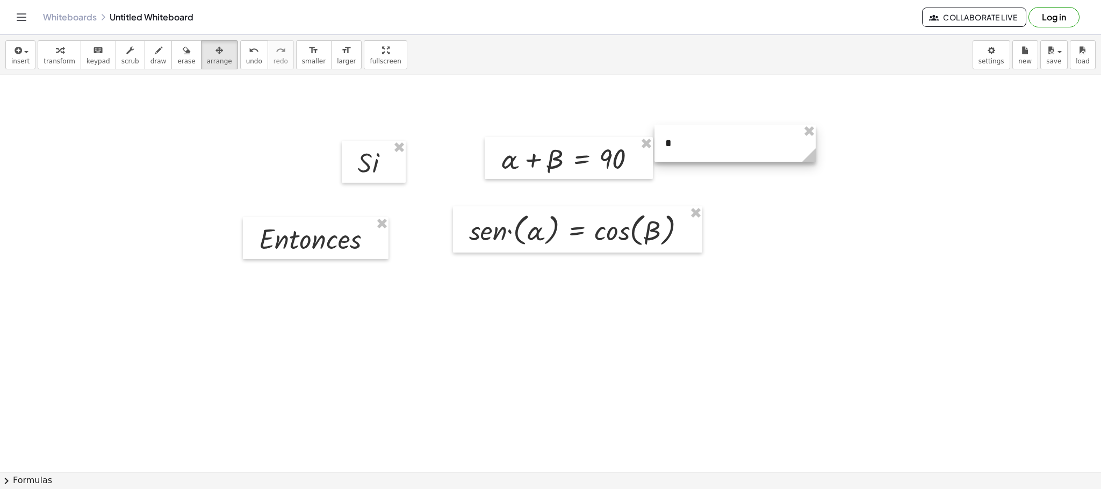
drag, startPoint x: 817, startPoint y: 131, endPoint x: 713, endPoint y: 140, distance: 104.6
click at [713, 141] on div at bounding box center [734, 143] width 161 height 37
drag, startPoint x: 606, startPoint y: 163, endPoint x: 593, endPoint y: 167, distance: 13.4
click at [593, 167] on div at bounding box center [554, 162] width 168 height 42
click at [753, 197] on div at bounding box center [550, 274] width 1101 height 1188
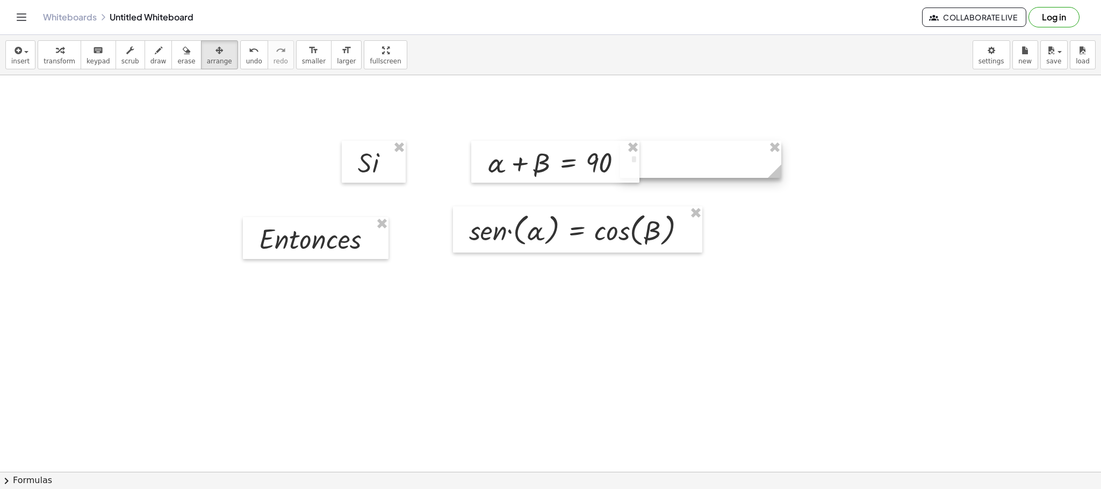
drag, startPoint x: 710, startPoint y: 145, endPoint x: 674, endPoint y: 161, distance: 39.4
click at [674, 161] on div at bounding box center [700, 159] width 161 height 37
drag, startPoint x: 722, startPoint y: 165, endPoint x: 880, endPoint y: 176, distance: 158.3
click at [880, 176] on div at bounding box center [836, 170] width 161 height 37
drag, startPoint x: 779, startPoint y: 167, endPoint x: 813, endPoint y: 164, distance: 33.9
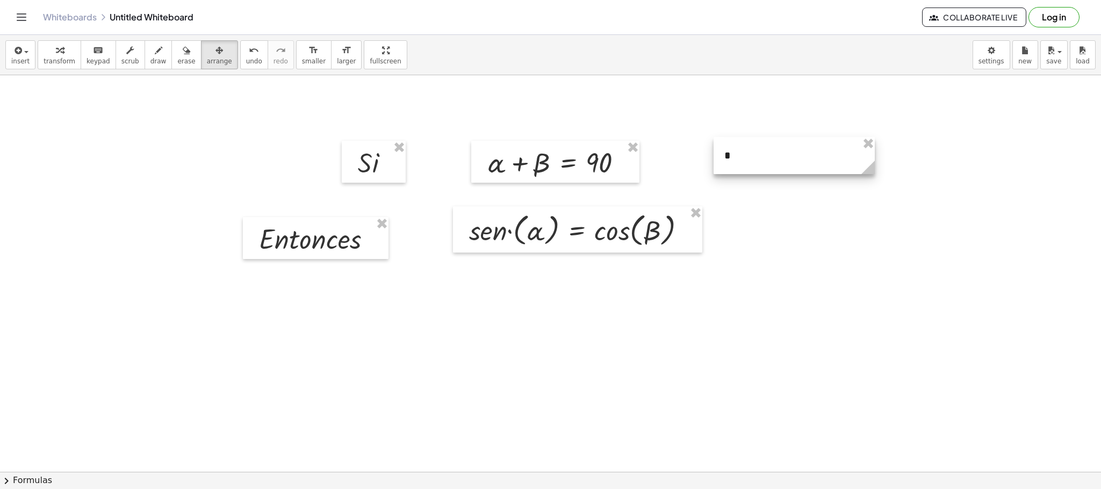
click at [814, 164] on div at bounding box center [794, 155] width 161 height 37
drag, startPoint x: 790, startPoint y: 157, endPoint x: 984, endPoint y: 217, distance: 202.4
click at [984, 217] on div at bounding box center [991, 215] width 161 height 37
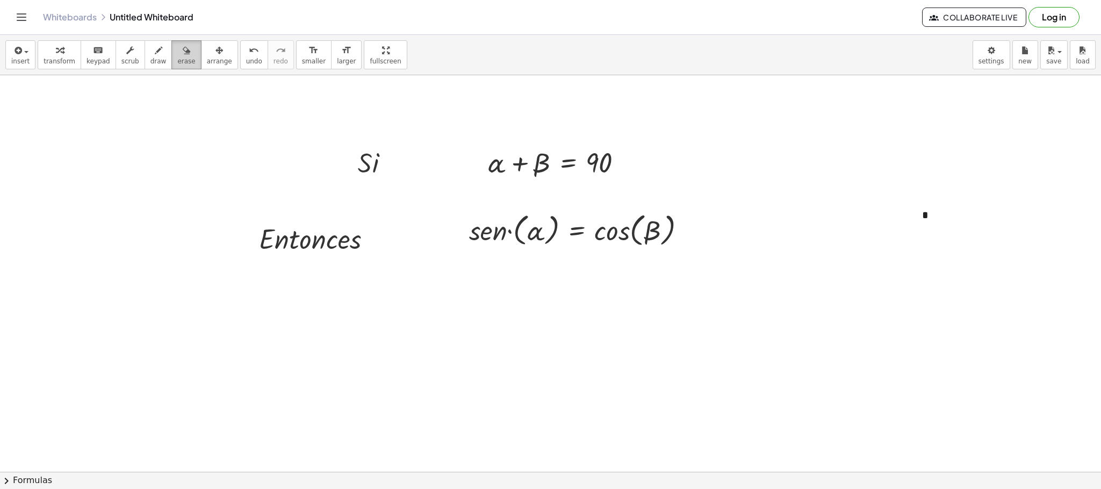
click at [177, 57] on span "erase" at bounding box center [186, 61] width 18 height 8
drag, startPoint x: 202, startPoint y: 52, endPoint x: 310, endPoint y: 162, distance: 154.3
click at [215, 53] on icon "button" at bounding box center [219, 50] width 8 height 13
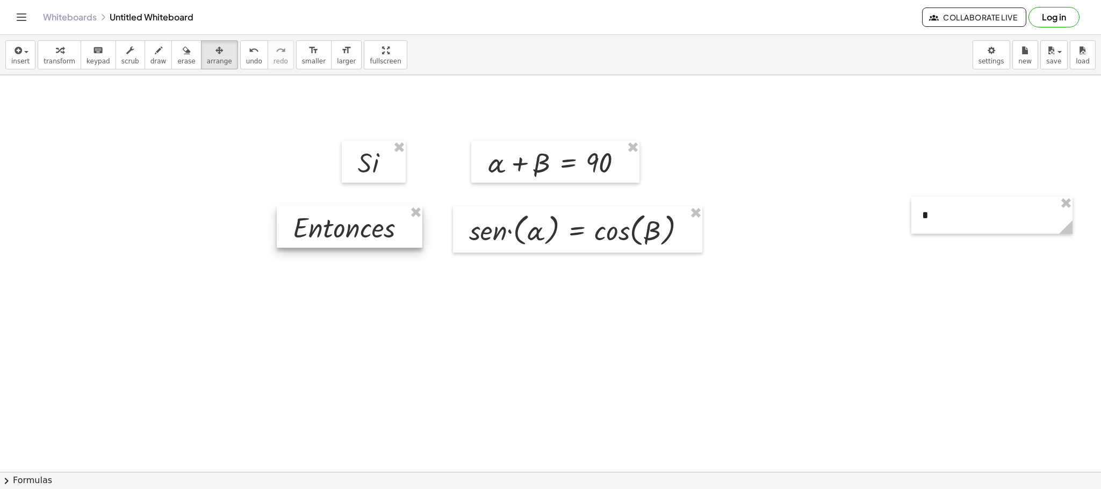
drag, startPoint x: 320, startPoint y: 241, endPoint x: 443, endPoint y: 226, distance: 124.4
click at [350, 229] on div at bounding box center [350, 227] width 146 height 42
click at [601, 361] on div at bounding box center [550, 274] width 1101 height 1188
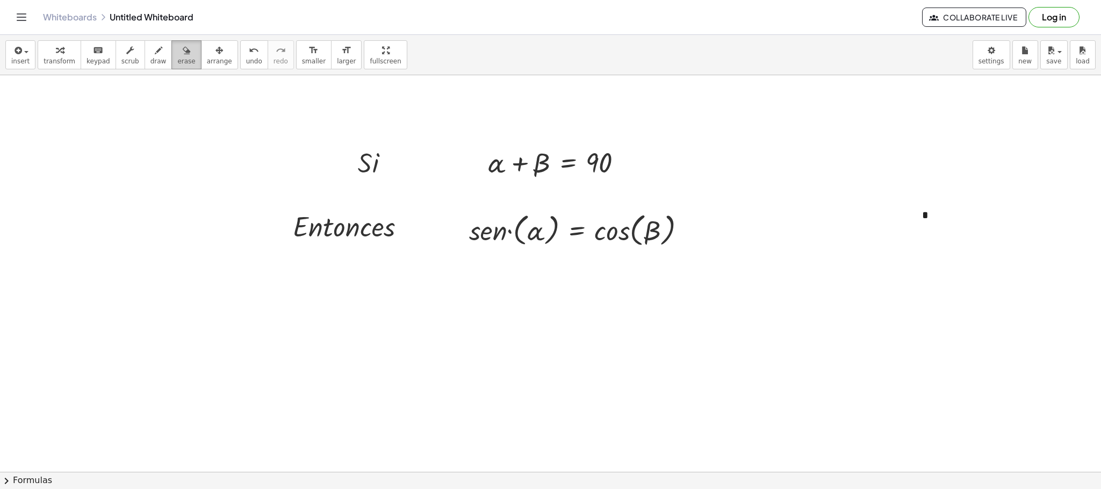
click at [179, 57] on span "erase" at bounding box center [186, 61] width 18 height 8
